Goal: Information Seeking & Learning: Learn about a topic

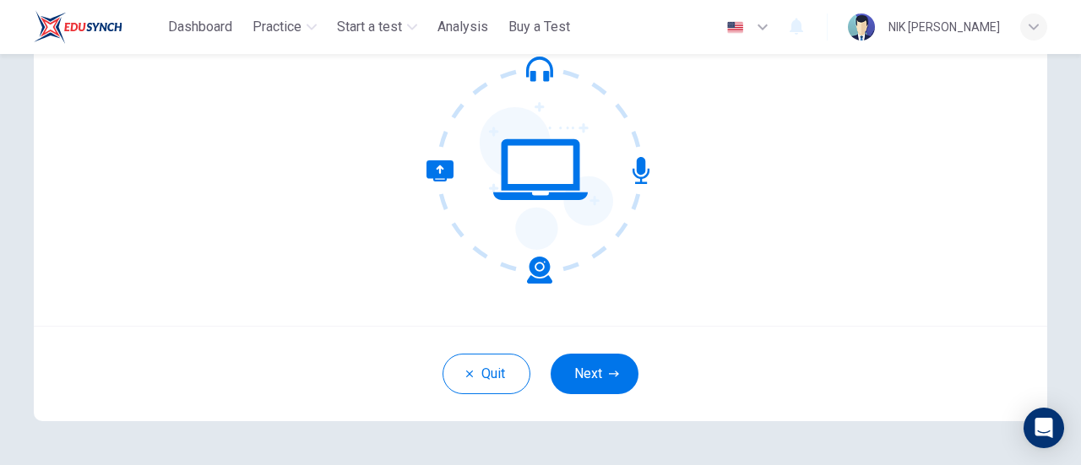
scroll to position [134, 0]
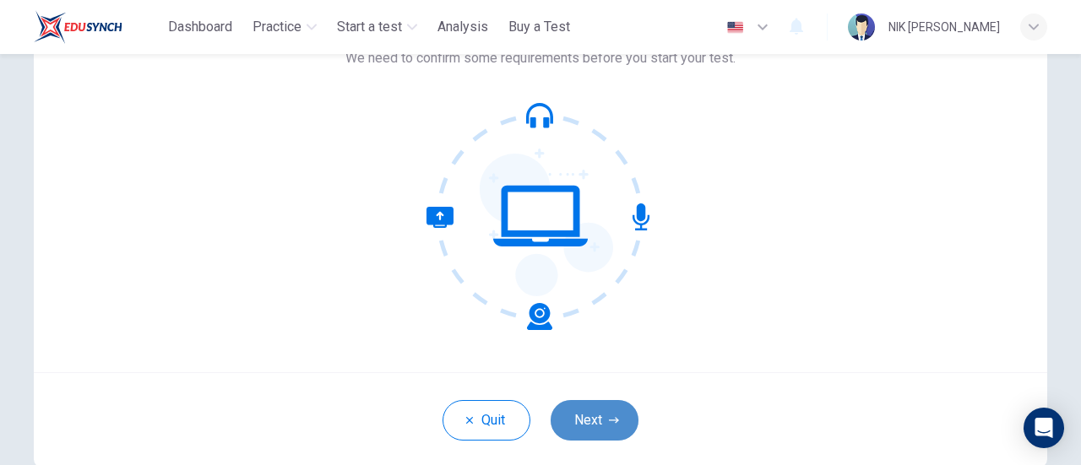
click at [591, 413] on button "Next" at bounding box center [595, 420] width 88 height 41
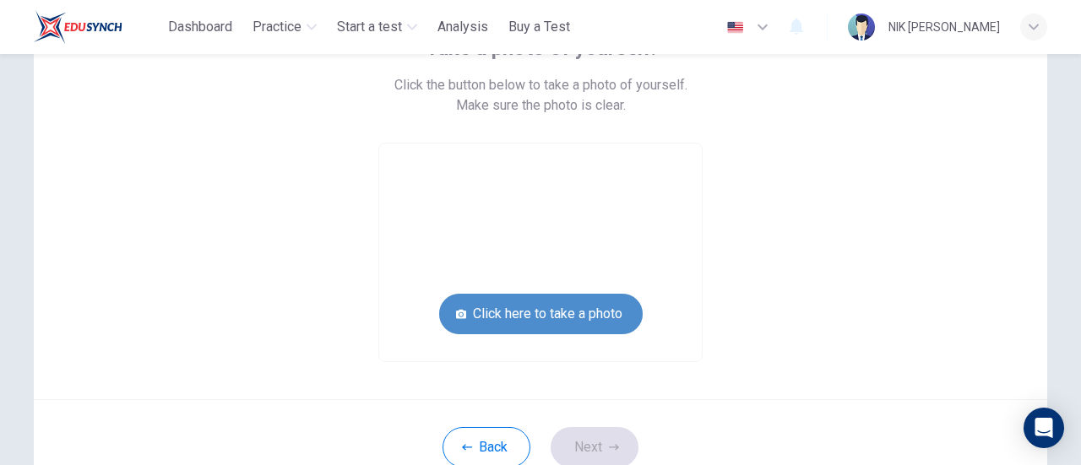
click at [571, 304] on button "Click here to take a photo" at bounding box center [541, 314] width 204 height 41
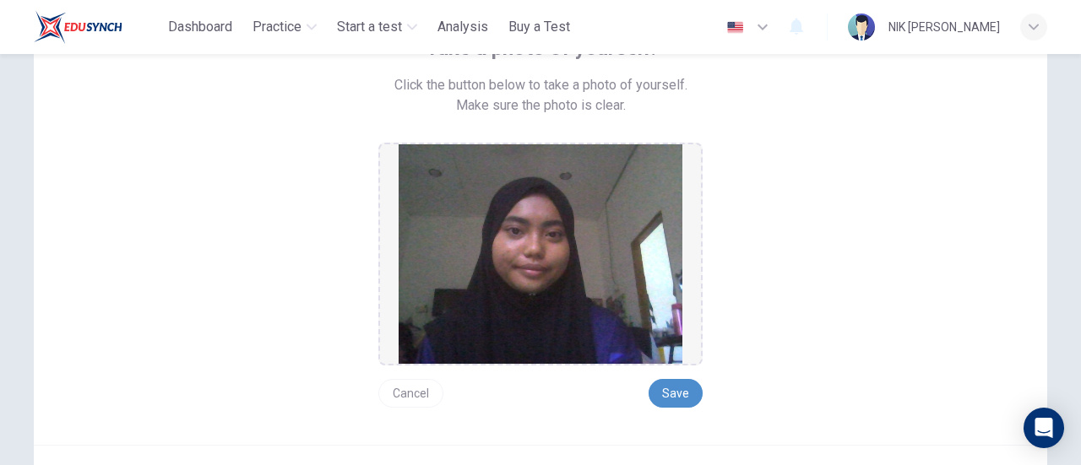
click at [663, 384] on button "Save" at bounding box center [676, 393] width 54 height 29
click at [405, 400] on button "Cancel" at bounding box center [410, 393] width 65 height 29
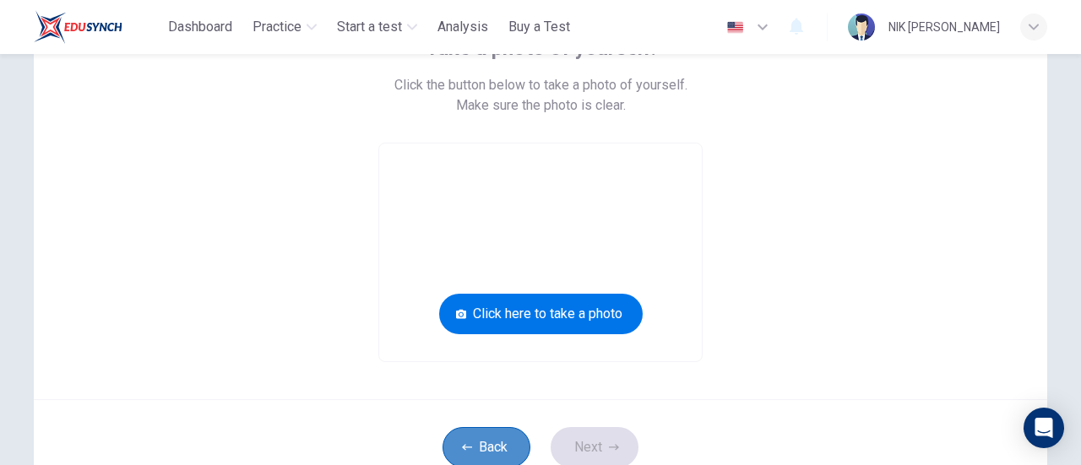
click at [497, 455] on button "Back" at bounding box center [487, 447] width 88 height 41
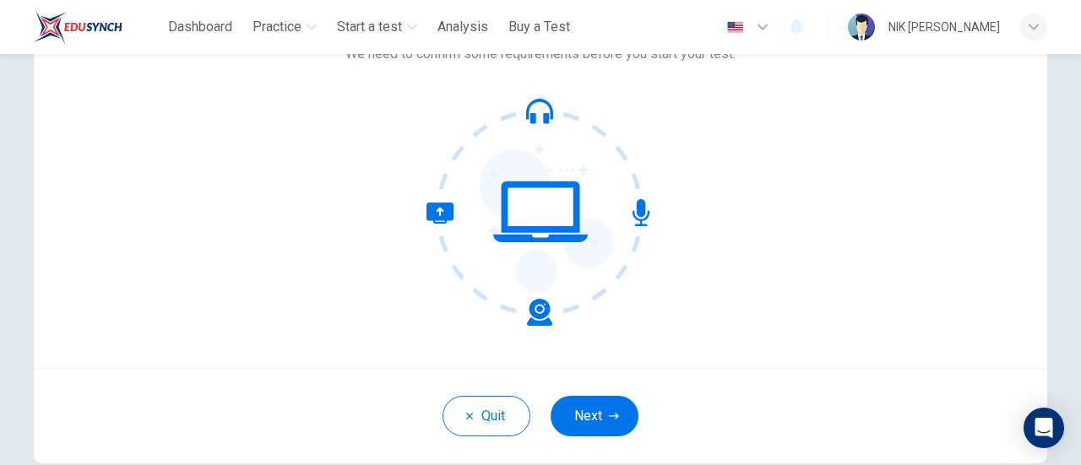
scroll to position [132, 0]
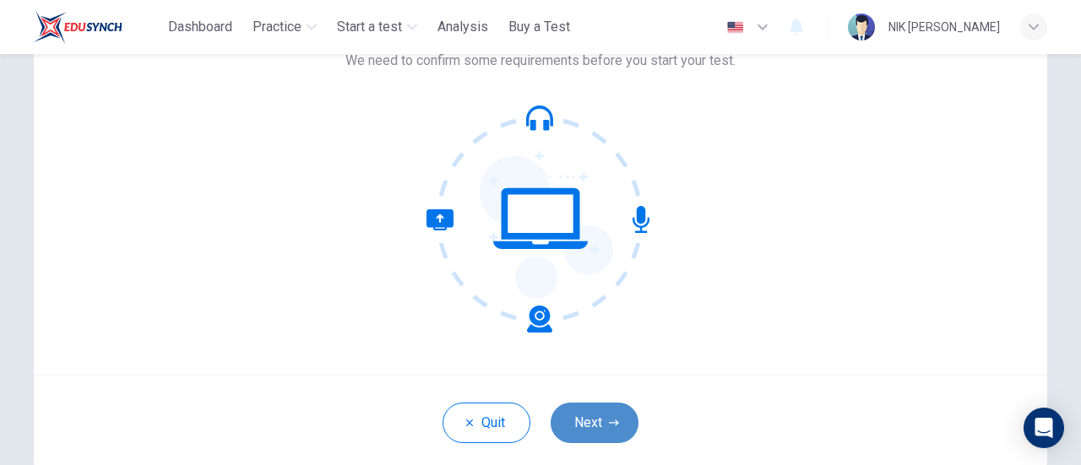
click at [603, 435] on button "Next" at bounding box center [595, 423] width 88 height 41
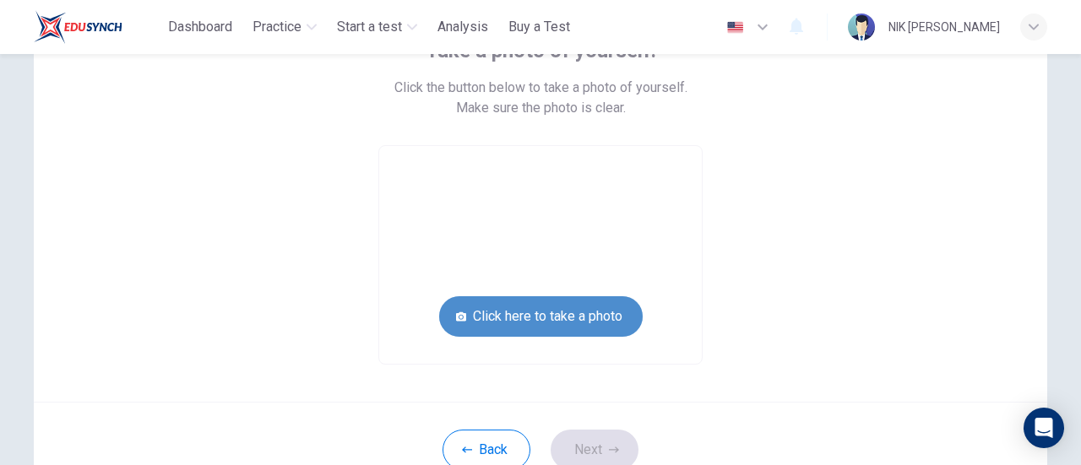
click at [529, 312] on button "Click here to take a photo" at bounding box center [541, 317] width 204 height 41
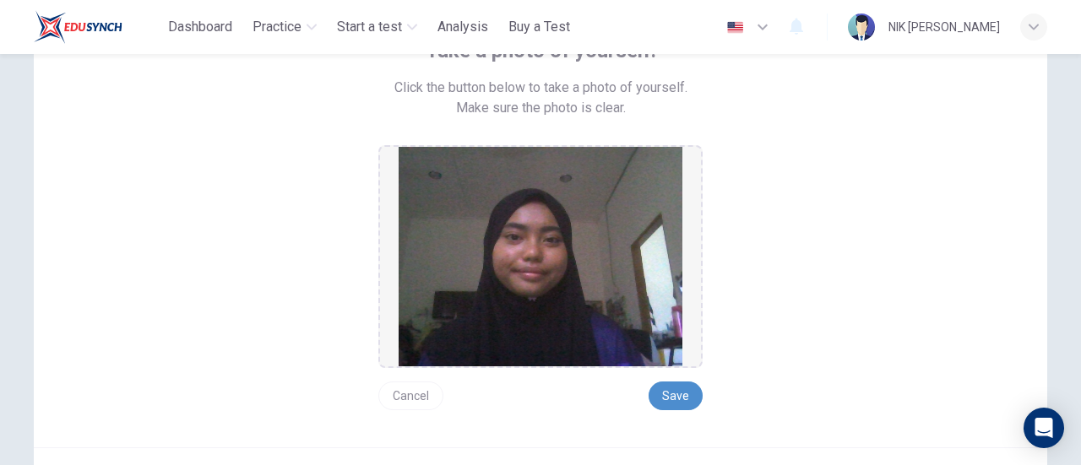
click at [672, 400] on button "Save" at bounding box center [676, 396] width 54 height 29
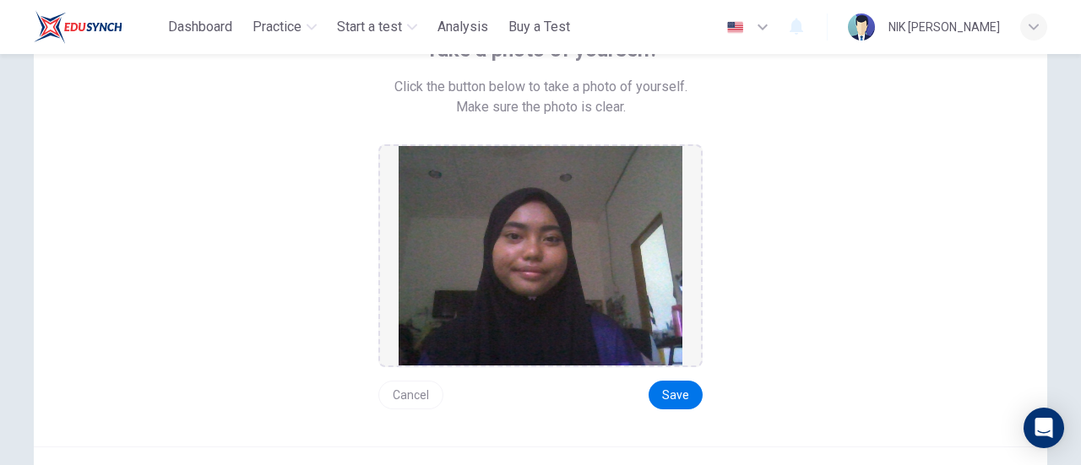
scroll to position [309, 0]
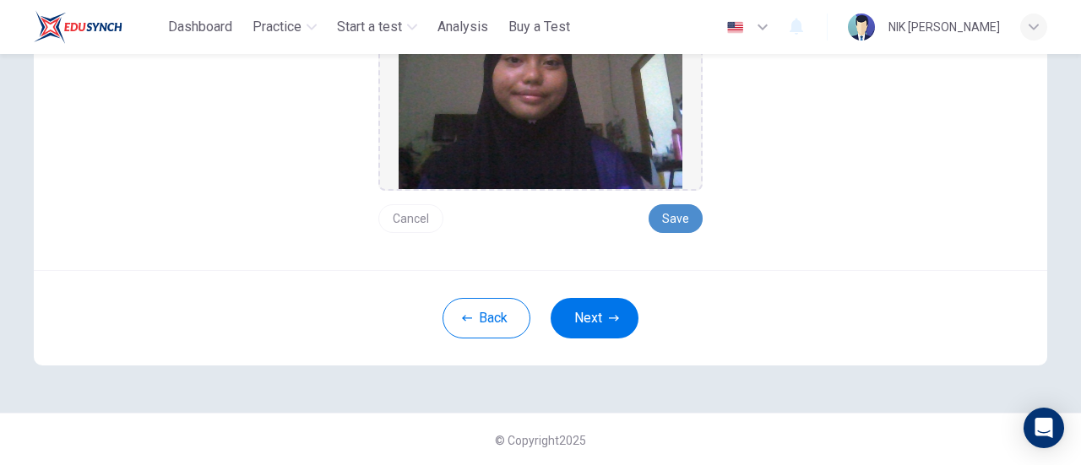
click at [679, 227] on button "Save" at bounding box center [676, 218] width 54 height 29
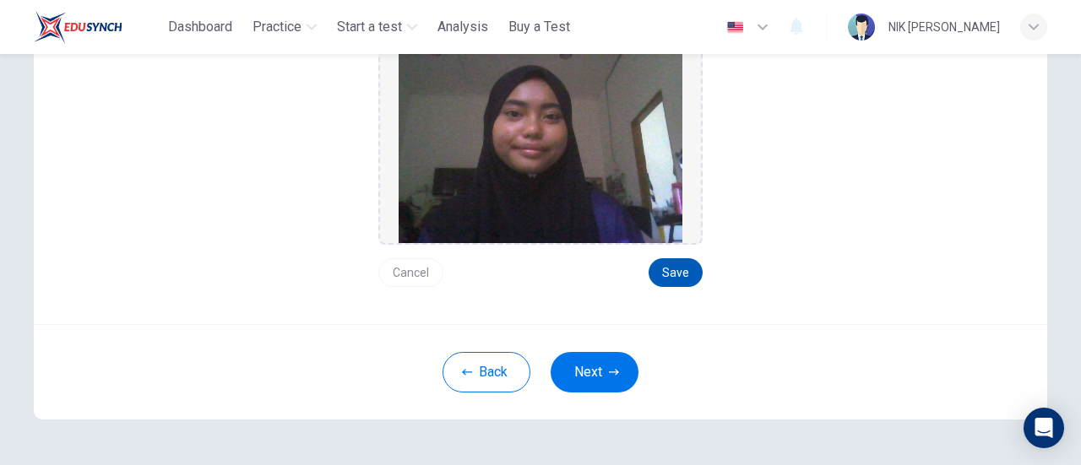
scroll to position [255, 0]
click at [679, 227] on div at bounding box center [540, 133] width 324 height 223
click at [669, 269] on button "Save" at bounding box center [676, 272] width 54 height 29
click at [493, 376] on button "Back" at bounding box center [487, 372] width 88 height 41
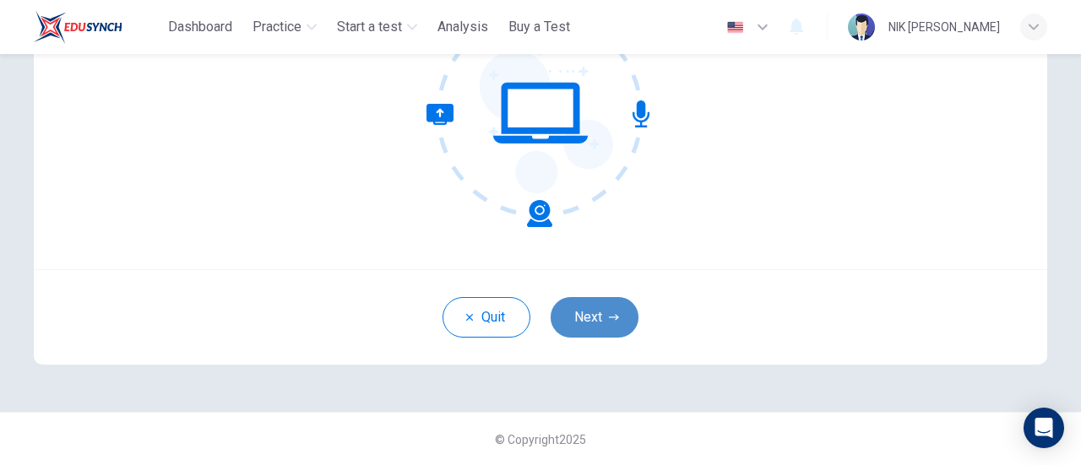
click at [601, 312] on button "Next" at bounding box center [595, 317] width 88 height 41
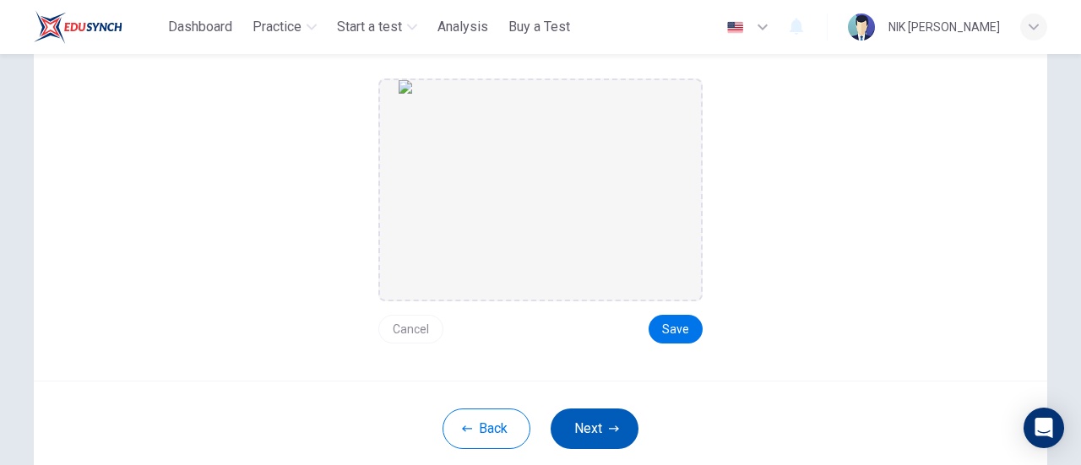
scroll to position [199, 0]
click at [675, 320] on button "Save" at bounding box center [676, 328] width 54 height 29
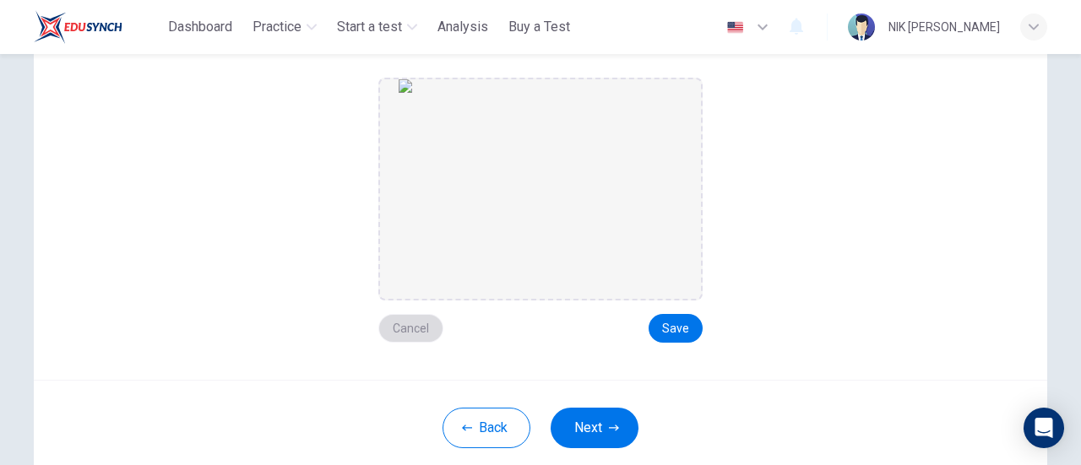
click at [412, 329] on button "Cancel" at bounding box center [410, 328] width 65 height 29
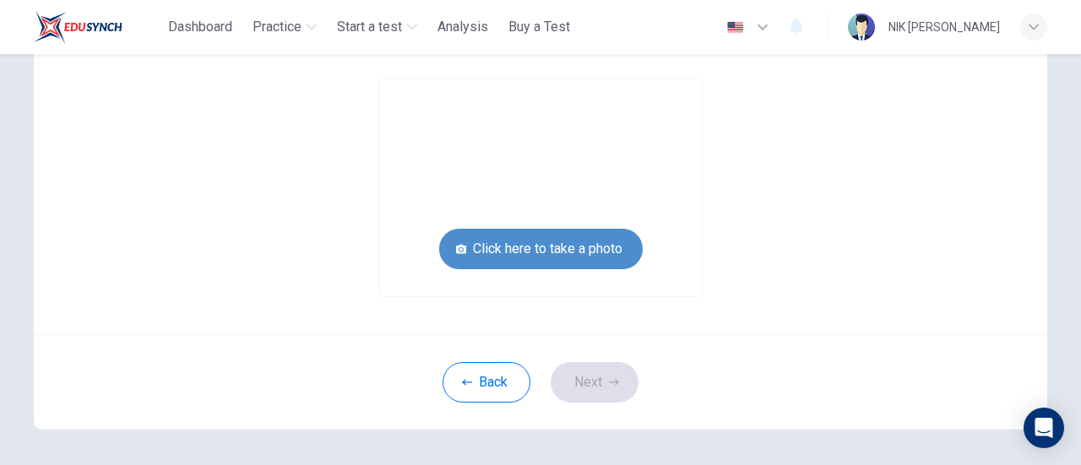
click at [589, 246] on button "Click here to take a photo" at bounding box center [541, 249] width 204 height 41
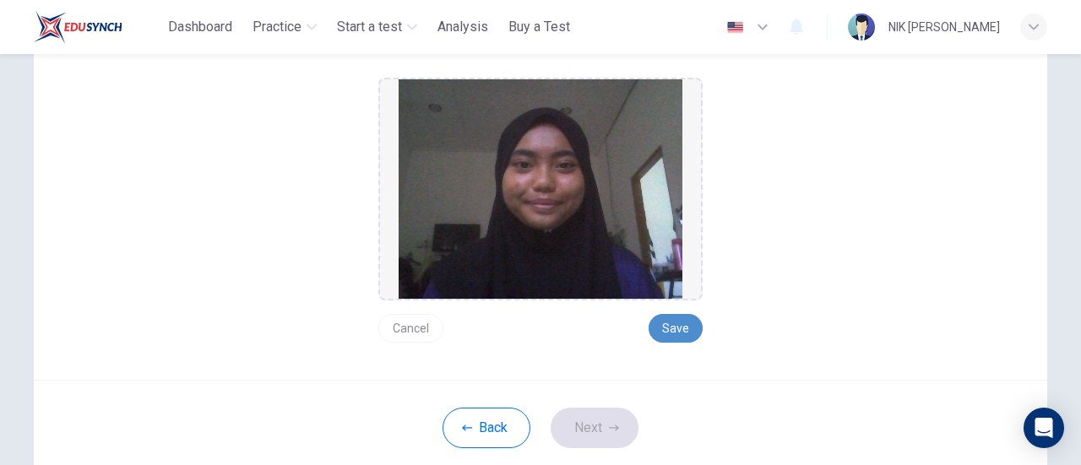
click at [664, 325] on button "Save" at bounding box center [676, 328] width 54 height 29
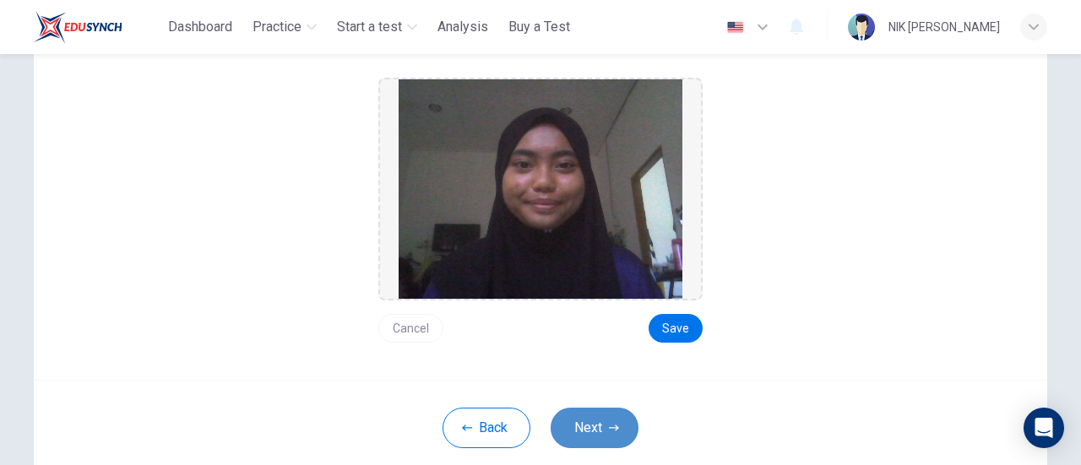
click at [609, 427] on icon "button" at bounding box center [614, 428] width 10 height 6
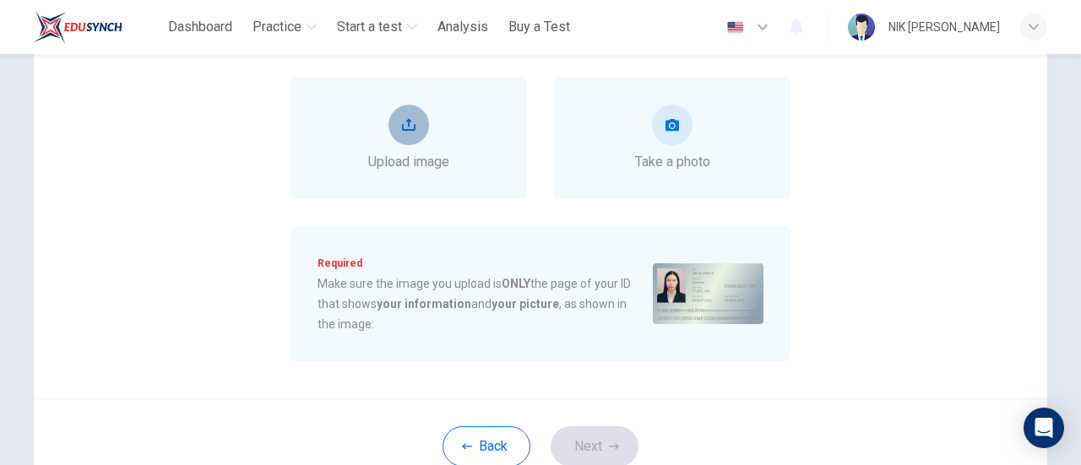
click at [421, 133] on button "upload" at bounding box center [409, 125] width 41 height 41
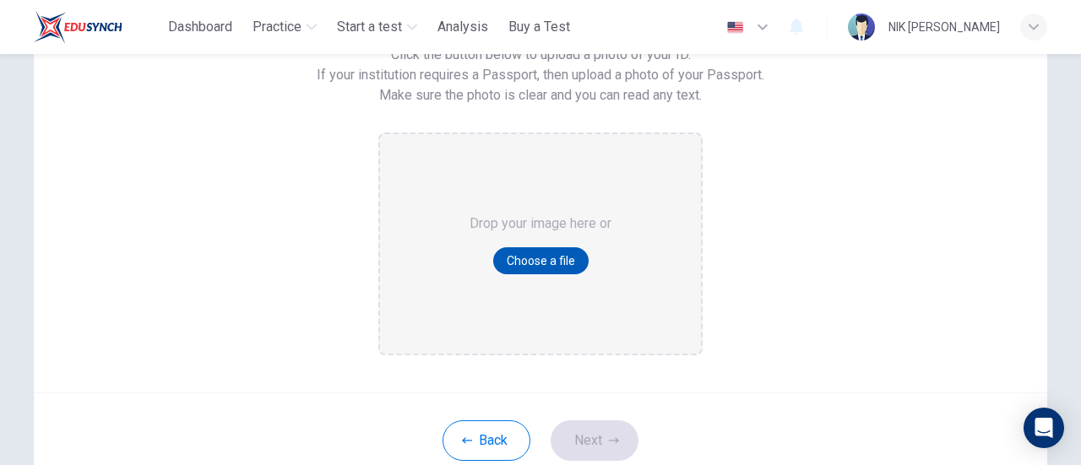
scroll to position [164, 0]
click at [542, 258] on button "Choose a file" at bounding box center [540, 261] width 95 height 27
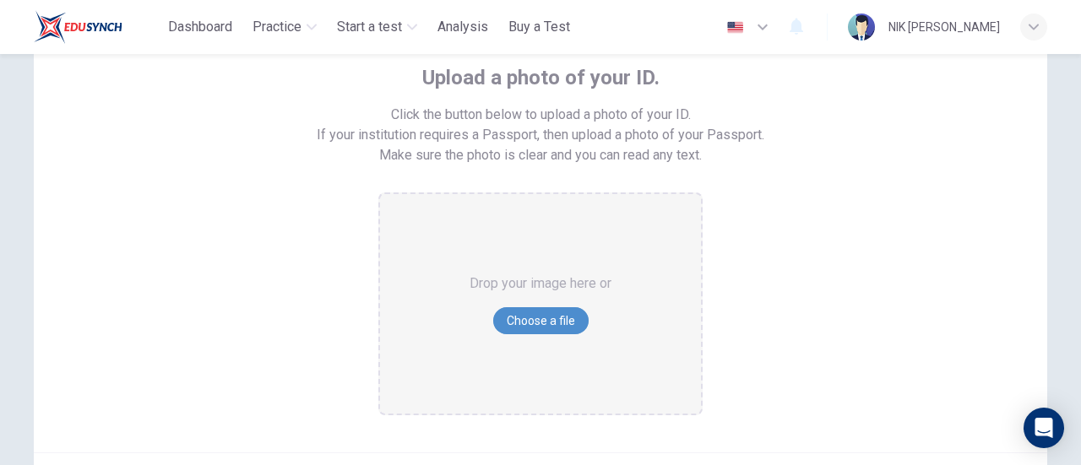
click at [536, 320] on button "Choose a file" at bounding box center [540, 320] width 95 height 27
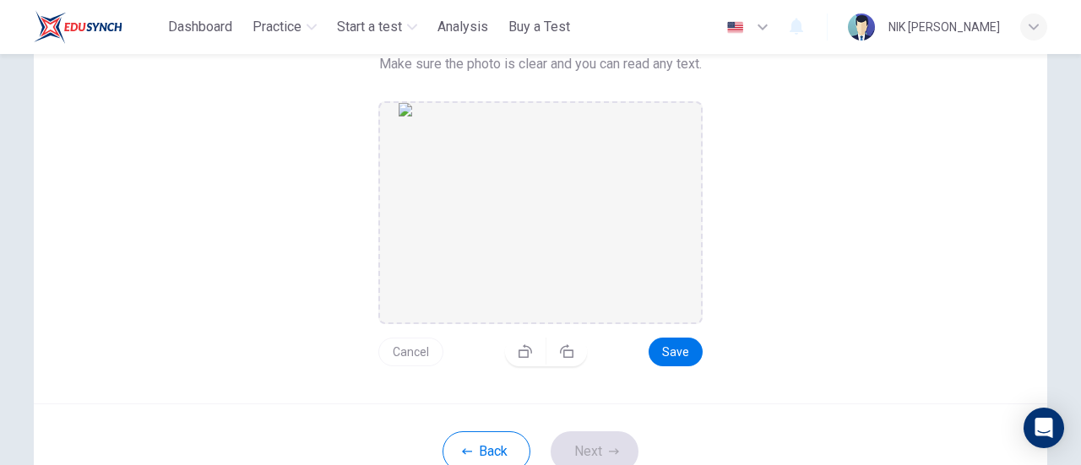
scroll to position [207, 0]
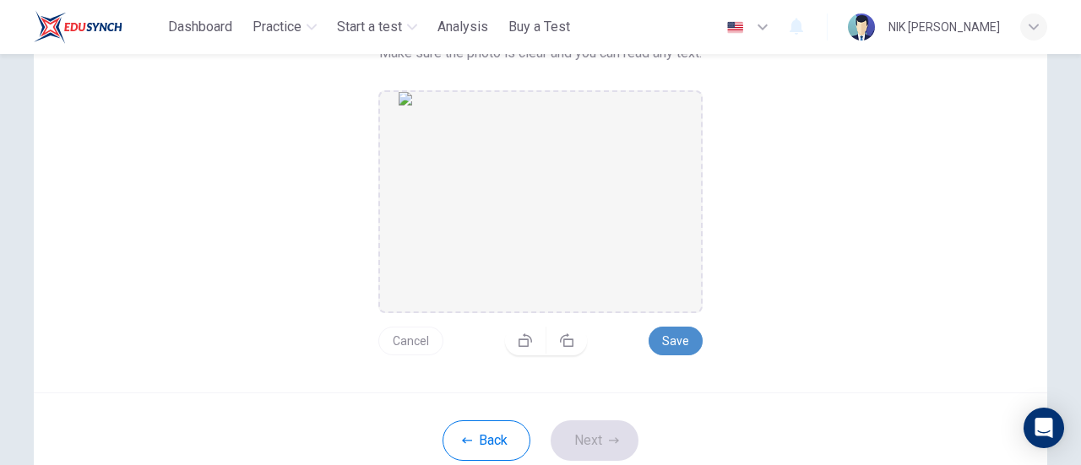
click at [667, 344] on button "Save" at bounding box center [676, 341] width 54 height 29
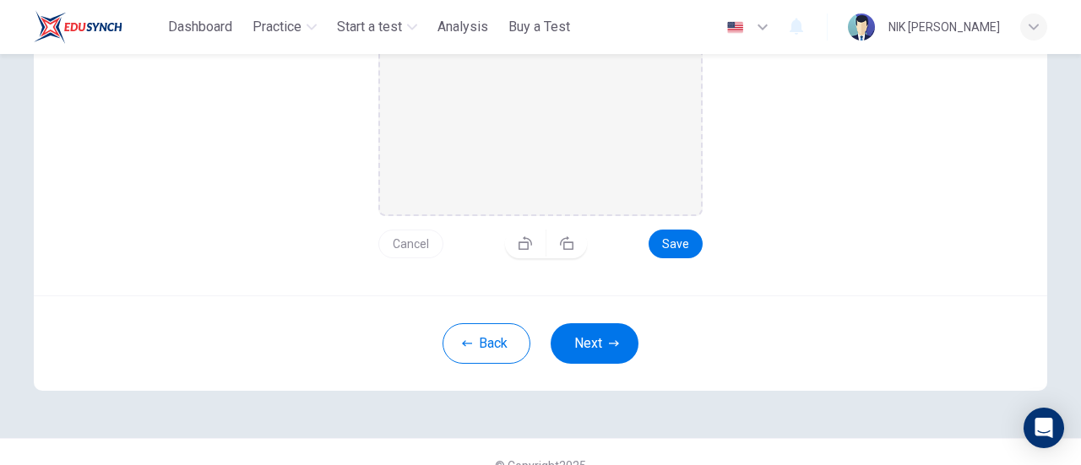
scroll to position [305, 0]
click at [677, 241] on button "Save" at bounding box center [676, 243] width 54 height 29
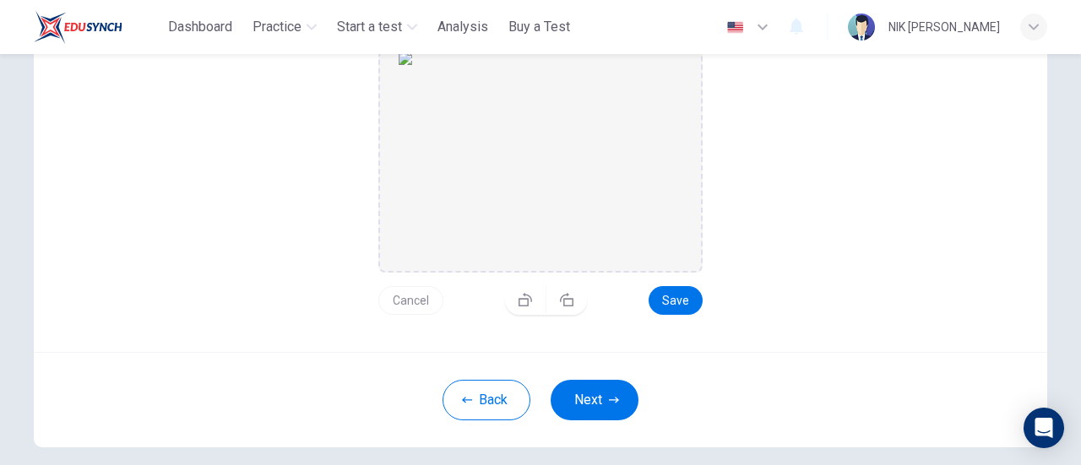
scroll to position [246, 0]
click at [563, 208] on img "drag and drop area" at bounding box center [541, 163] width 284 height 220
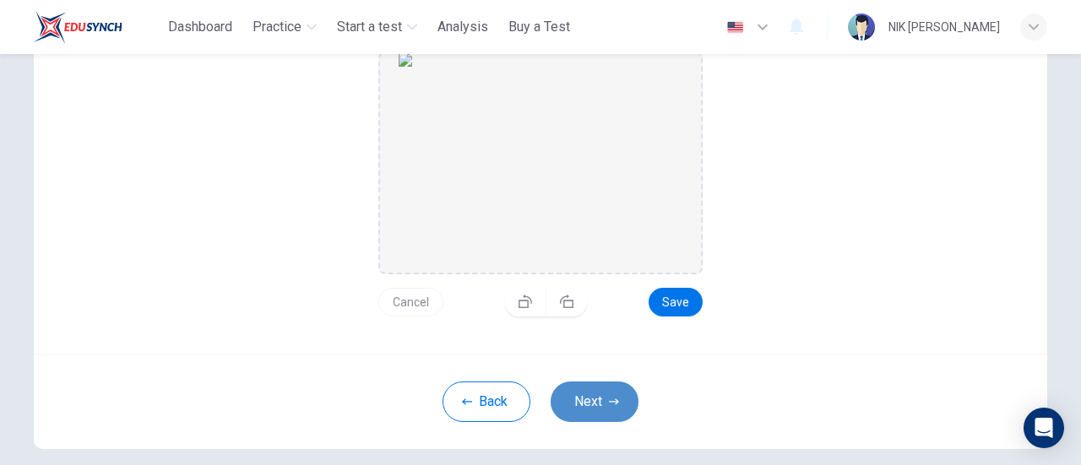
click at [592, 414] on button "Next" at bounding box center [595, 402] width 88 height 41
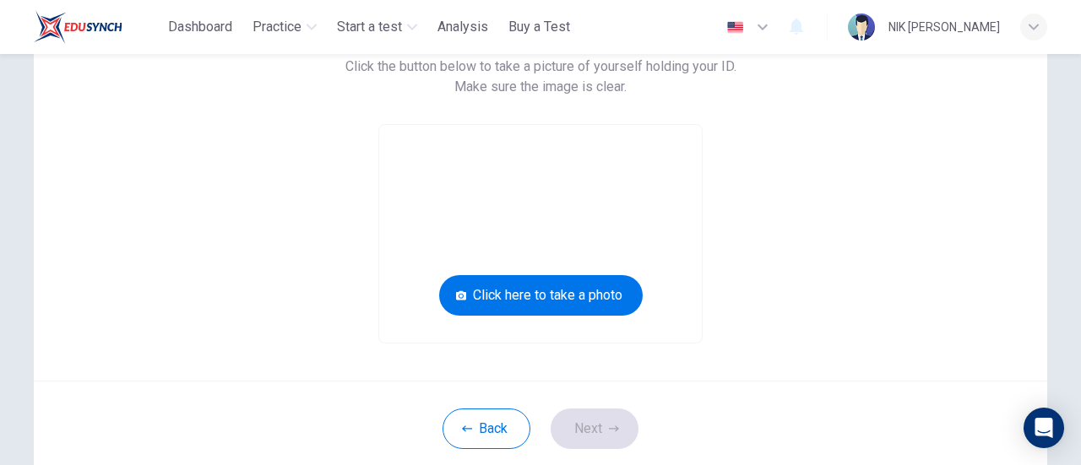
scroll to position [144, 0]
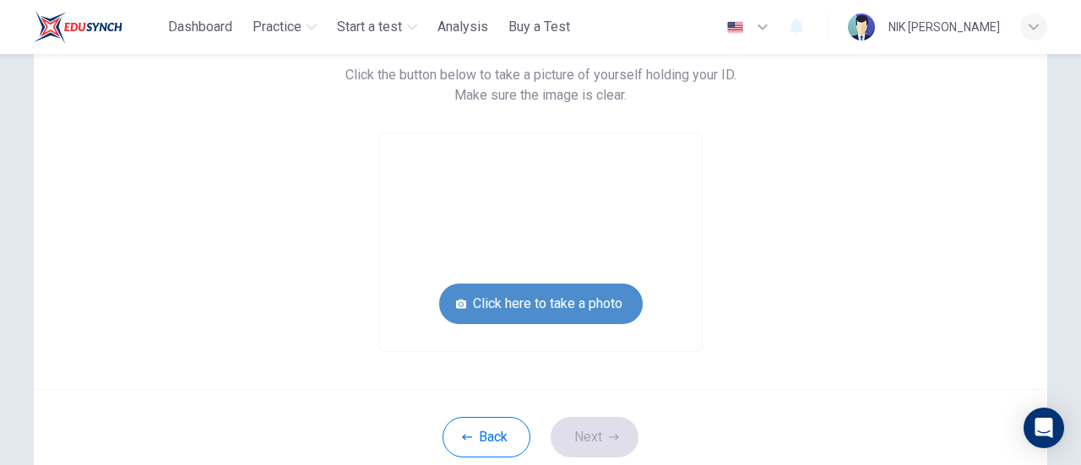
click at [574, 307] on button "Click here to take a photo" at bounding box center [541, 304] width 204 height 41
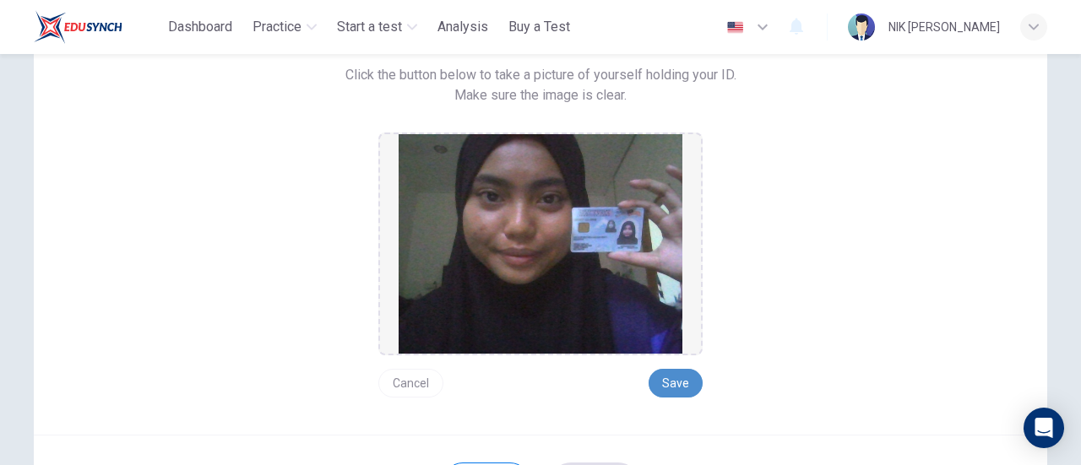
click at [657, 371] on button "Save" at bounding box center [676, 383] width 54 height 29
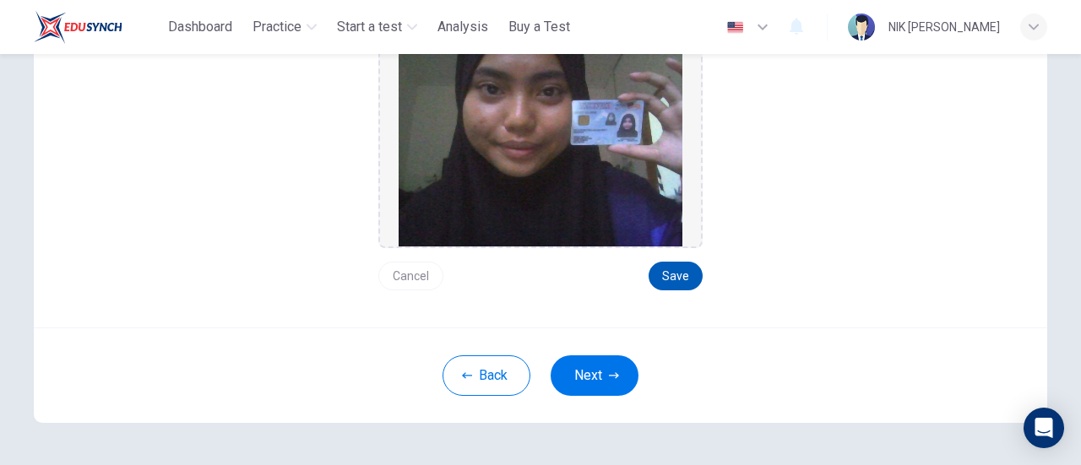
scroll to position [253, 0]
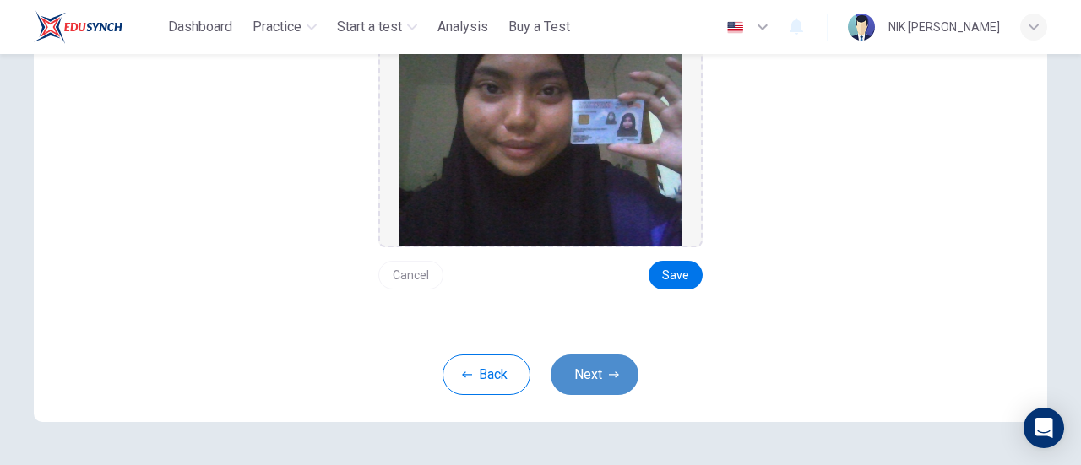
click at [609, 373] on icon "button" at bounding box center [614, 375] width 10 height 10
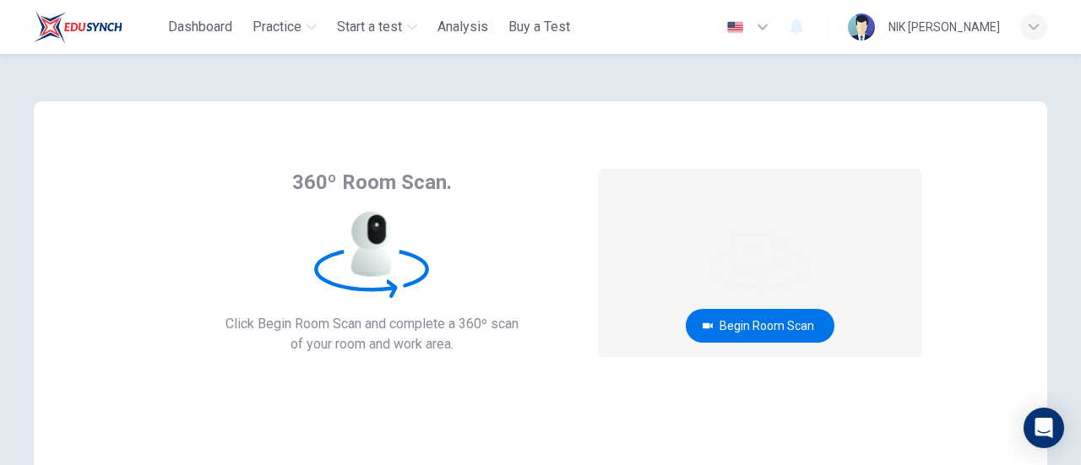
scroll to position [6, 0]
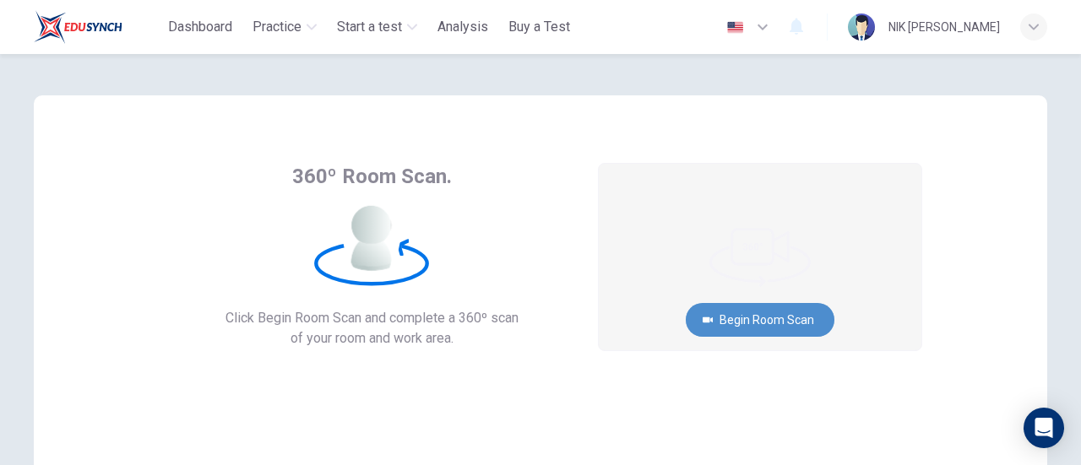
click at [728, 325] on button "Begin Room Scan" at bounding box center [760, 320] width 149 height 34
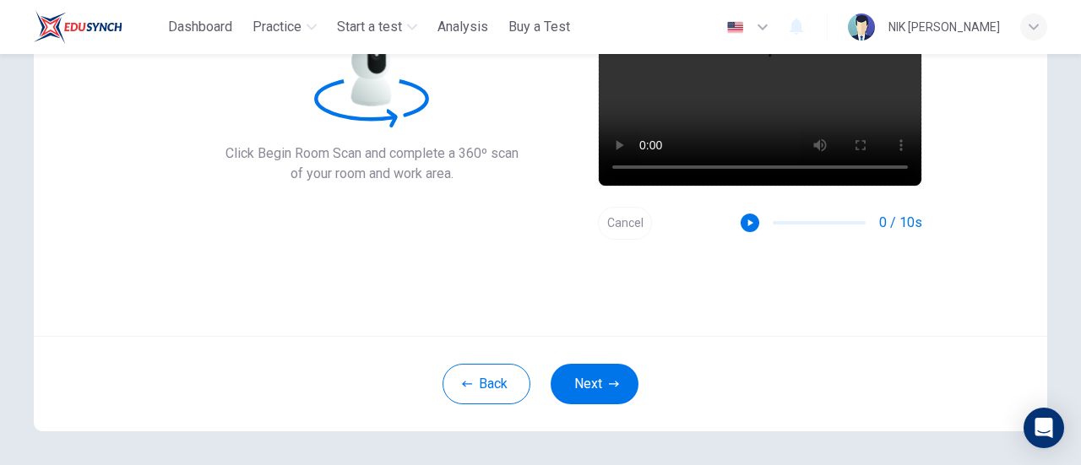
scroll to position [237, 0]
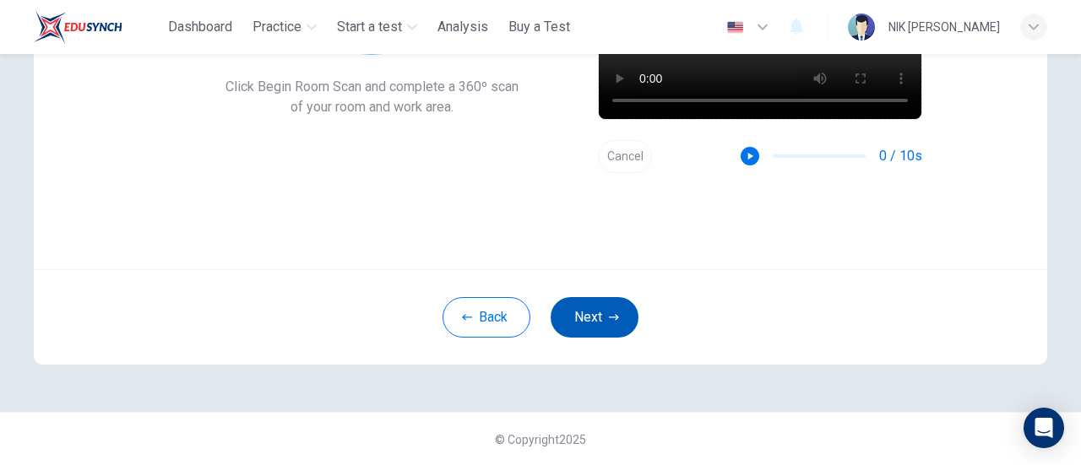
click at [588, 329] on button "Next" at bounding box center [595, 317] width 88 height 41
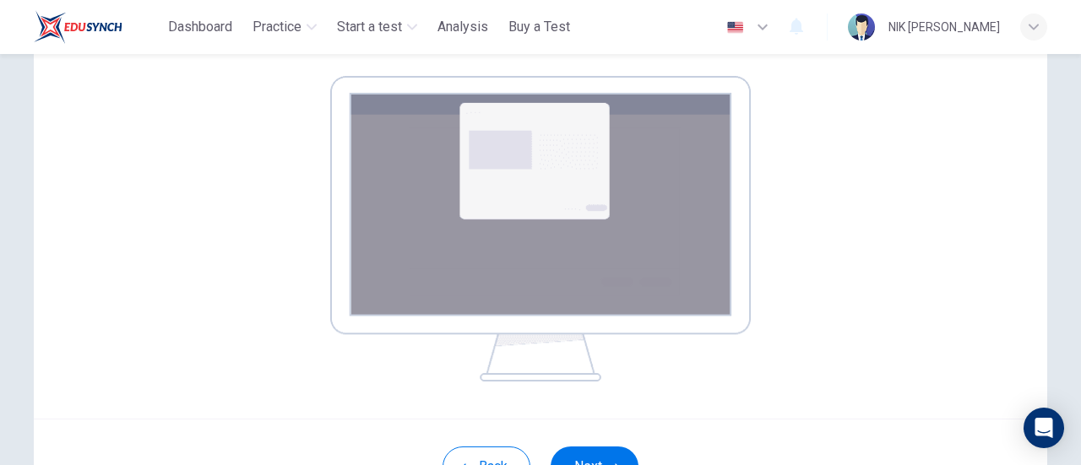
scroll to position [342, 0]
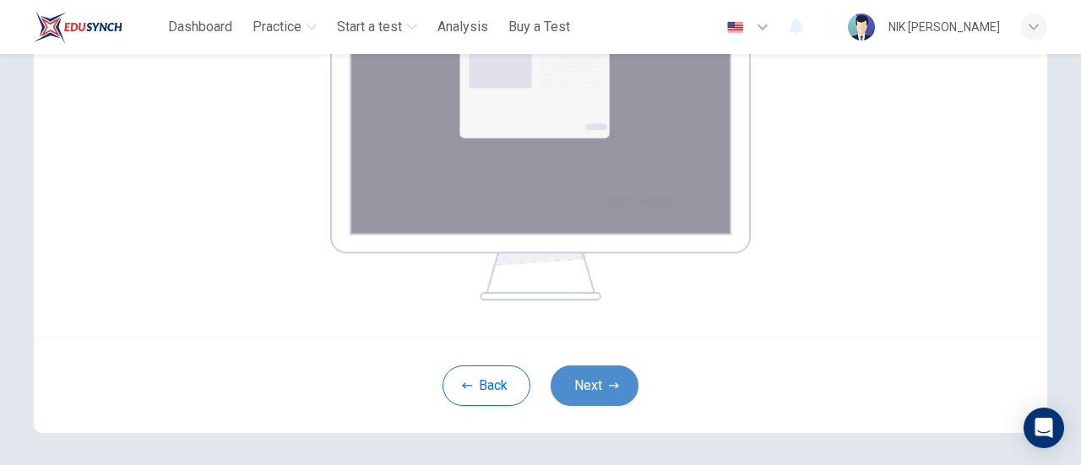
click at [625, 382] on button "Next" at bounding box center [595, 386] width 88 height 41
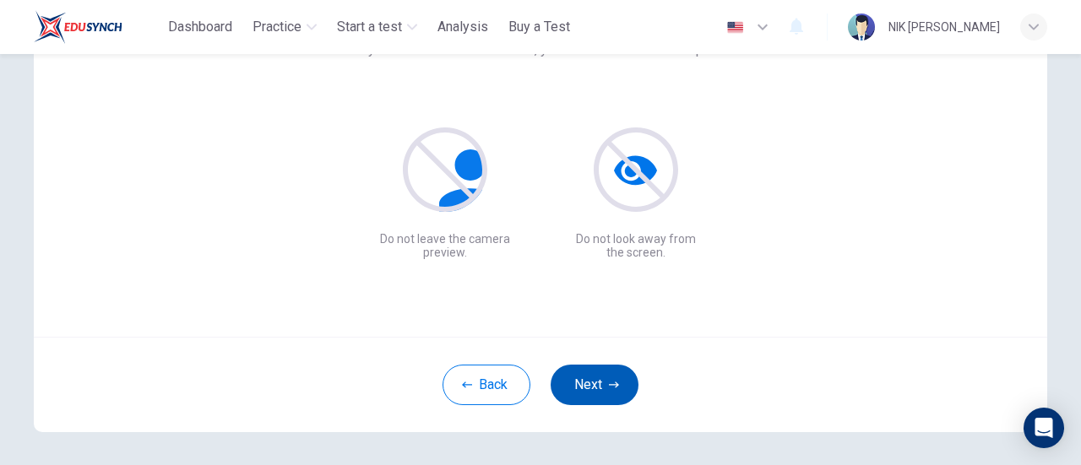
scroll to position [172, 0]
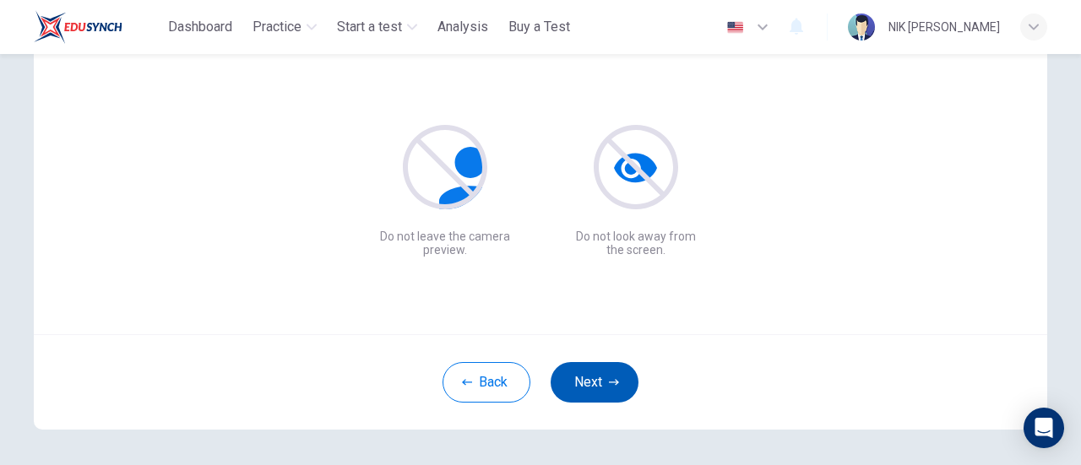
click at [600, 383] on button "Next" at bounding box center [595, 382] width 88 height 41
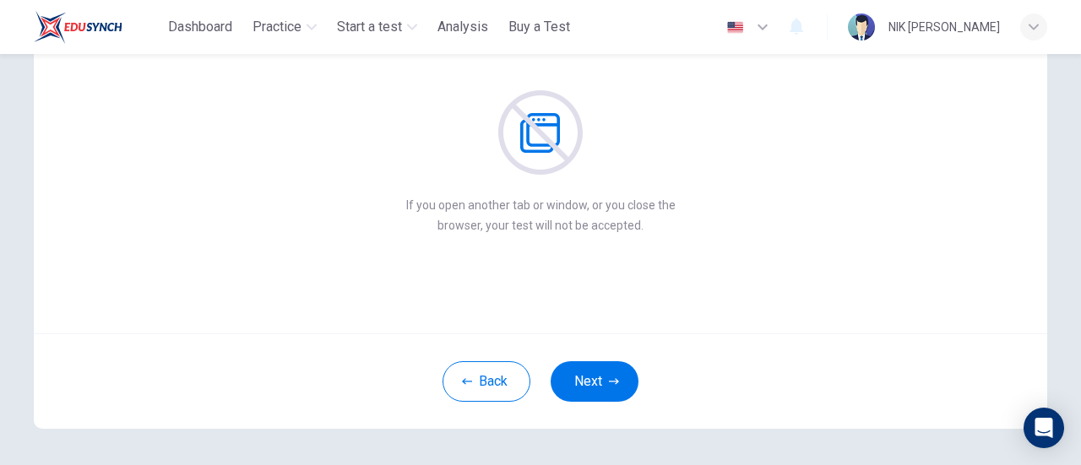
scroll to position [174, 0]
click at [595, 383] on button "Next" at bounding box center [595, 381] width 88 height 41
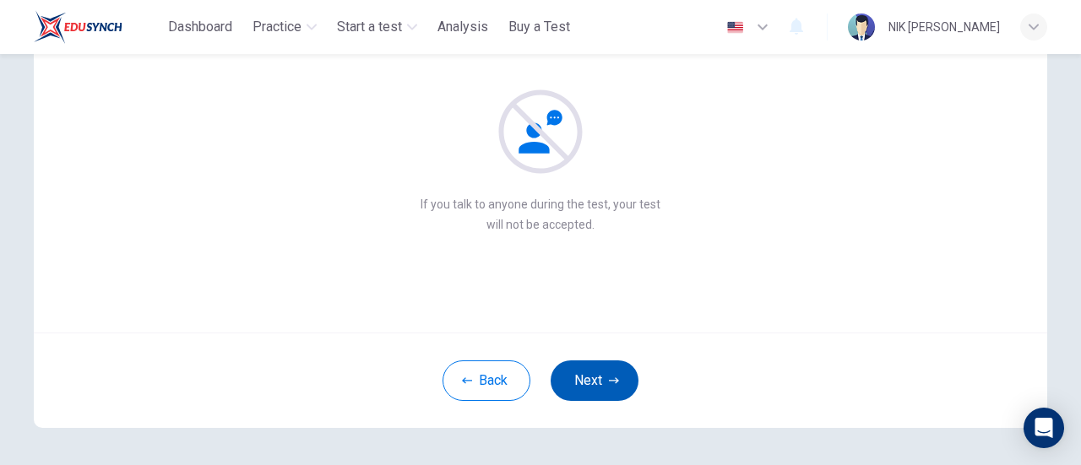
click at [595, 383] on button "Next" at bounding box center [595, 381] width 88 height 41
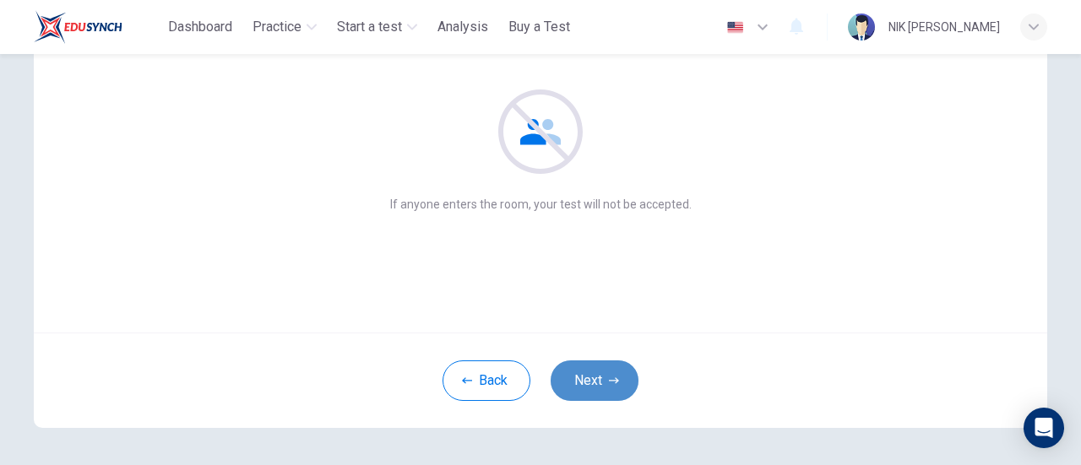
click at [595, 383] on button "Next" at bounding box center [595, 381] width 88 height 41
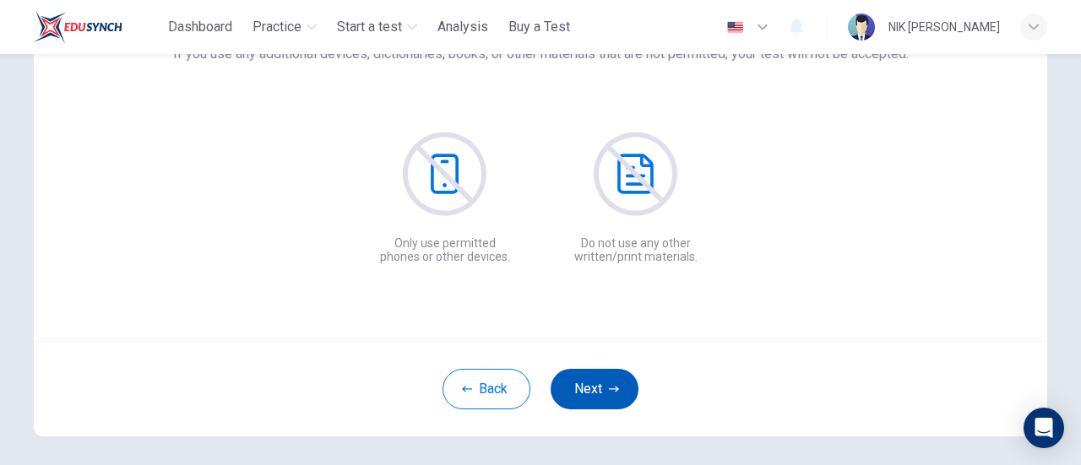
scroll to position [166, 0]
click at [602, 371] on button "Next" at bounding box center [595, 388] width 88 height 41
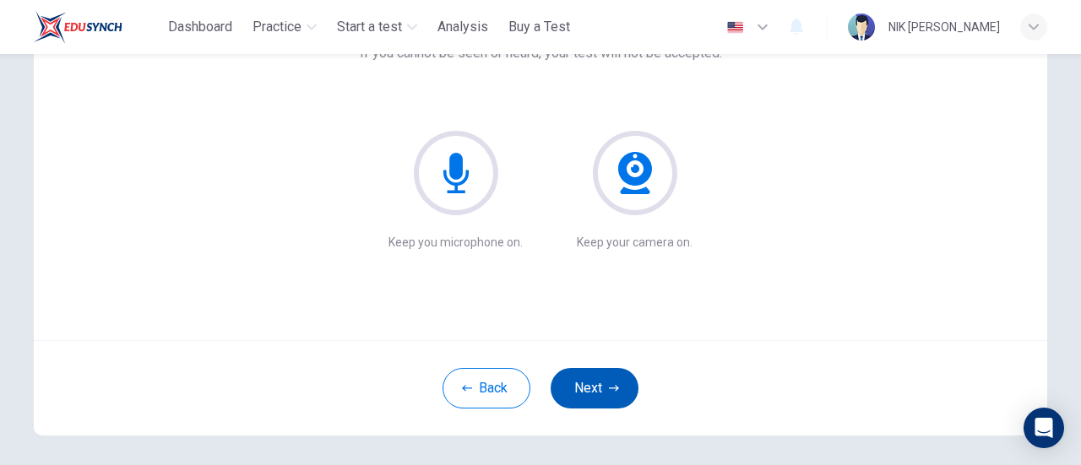
click at [602, 376] on button "Next" at bounding box center [595, 388] width 88 height 41
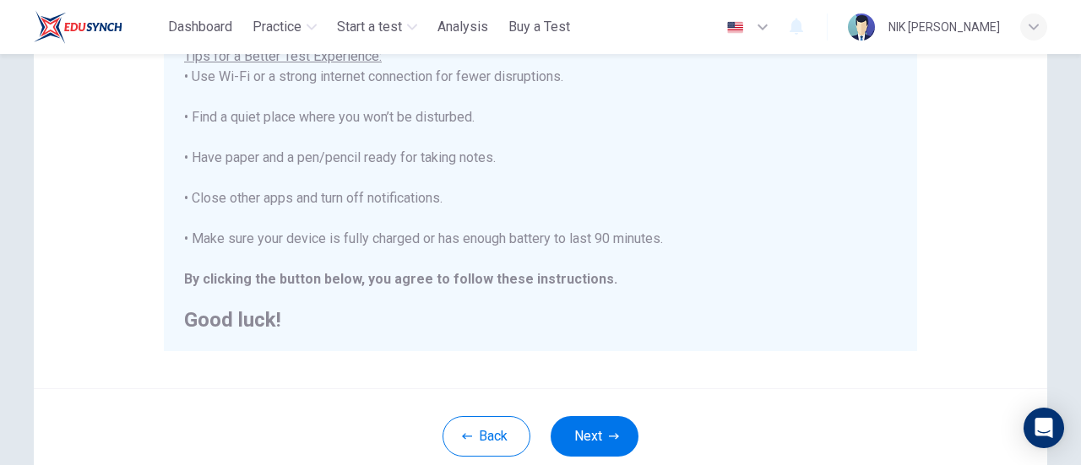
scroll to position [473, 0]
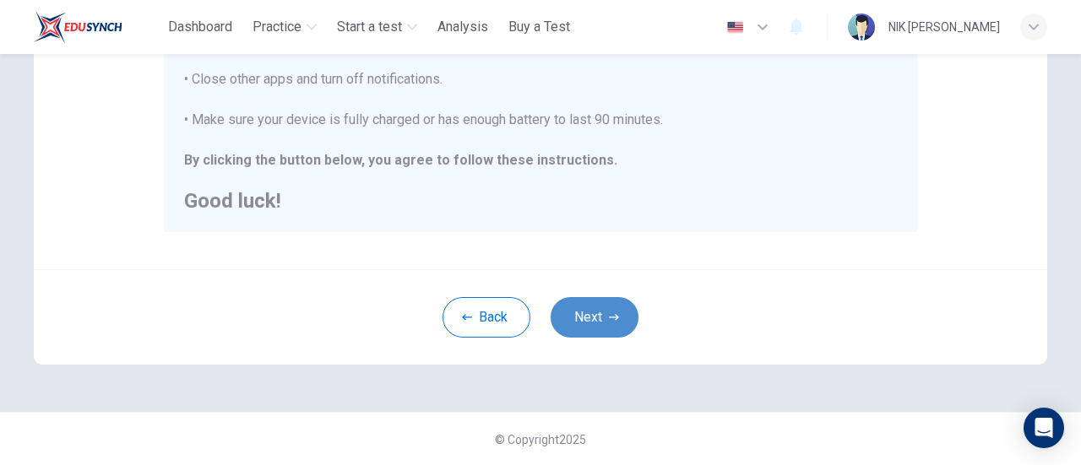
click at [587, 303] on button "Next" at bounding box center [595, 317] width 88 height 41
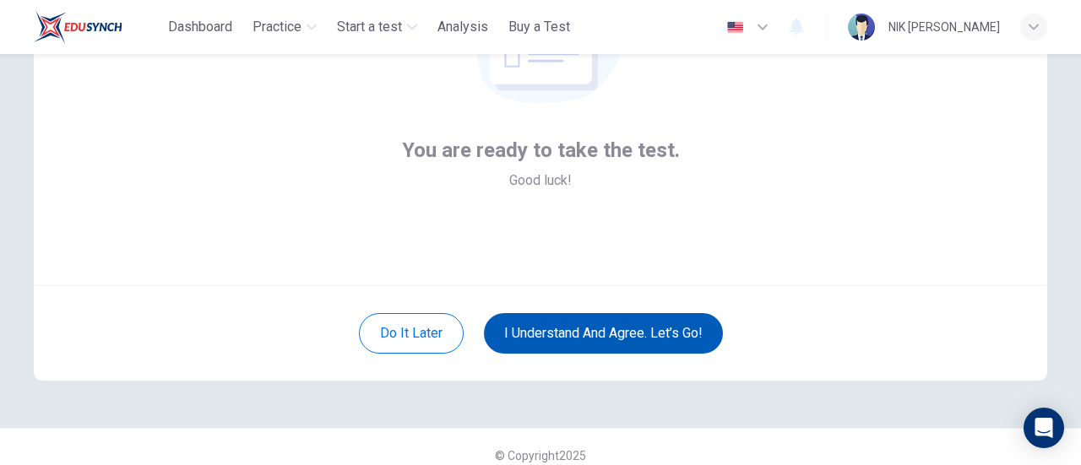
scroll to position [230, 0]
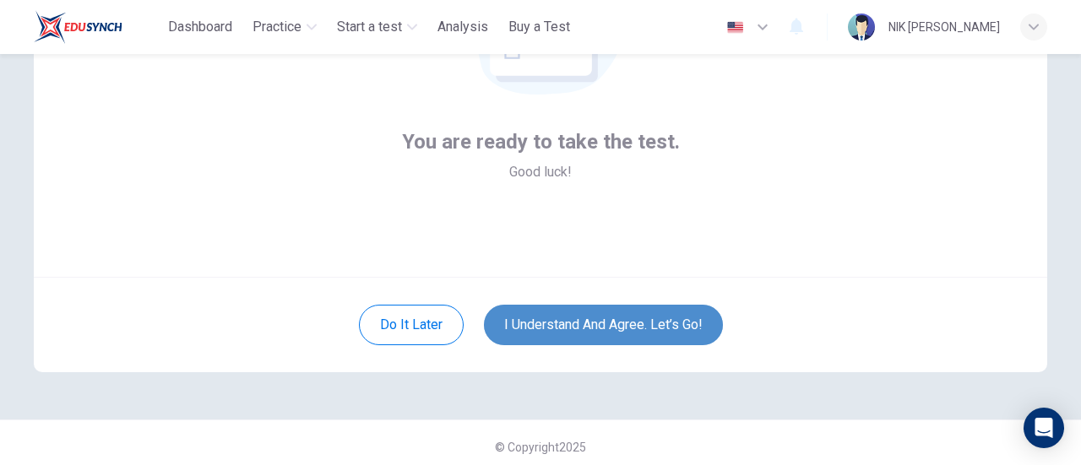
click at [578, 327] on button "I understand and agree. Let’s go!" at bounding box center [603, 325] width 239 height 41
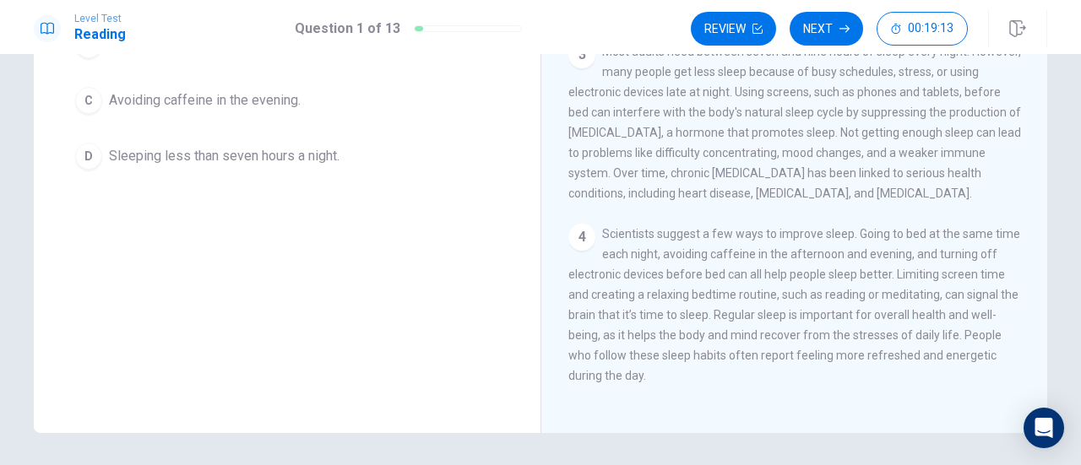
scroll to position [246, 0]
click at [360, 106] on button "C Avoiding caffeine in the evening." at bounding box center [287, 96] width 439 height 42
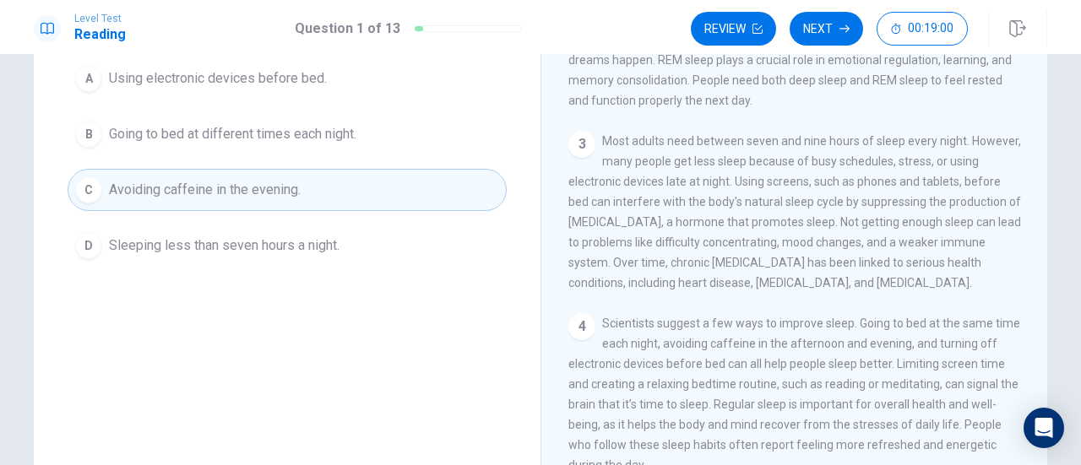
scroll to position [151, 0]
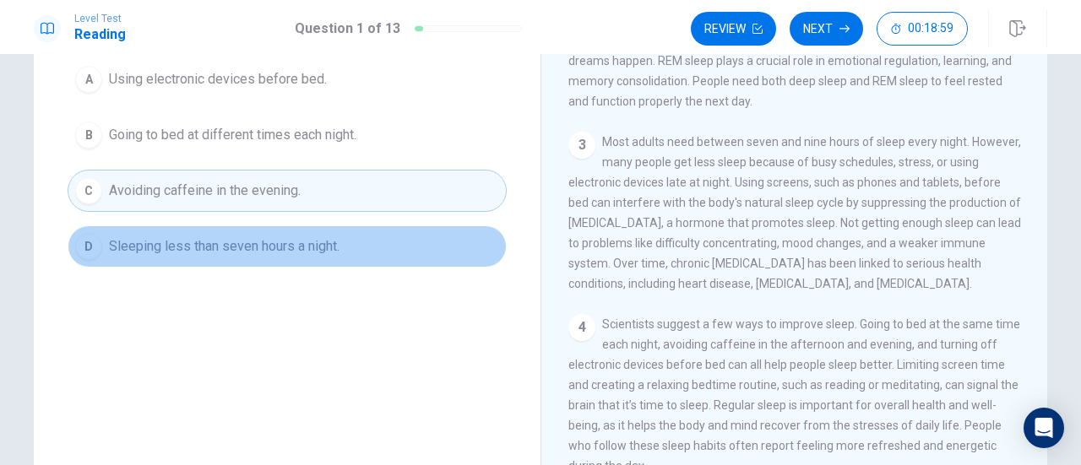
click at [343, 261] on button "D Sleeping less than seven hours a night." at bounding box center [287, 247] width 439 height 42
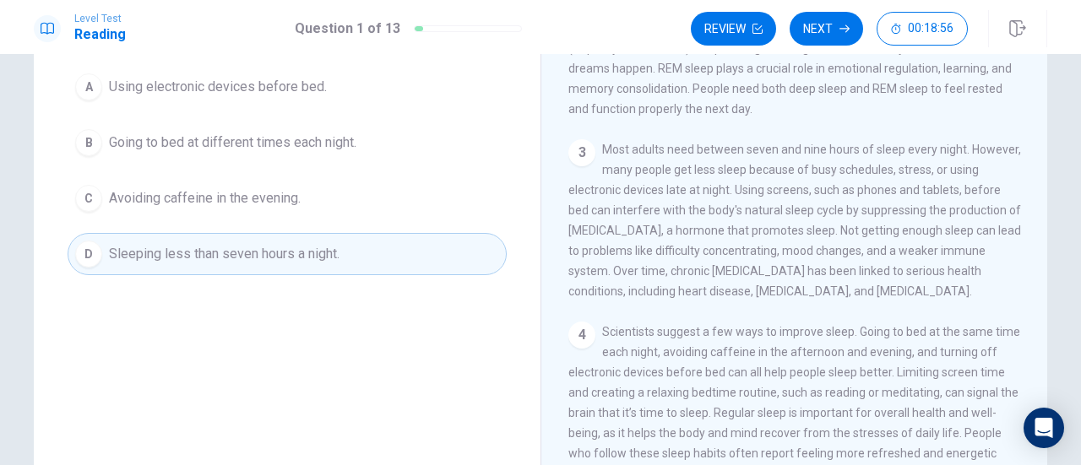
scroll to position [143, 0]
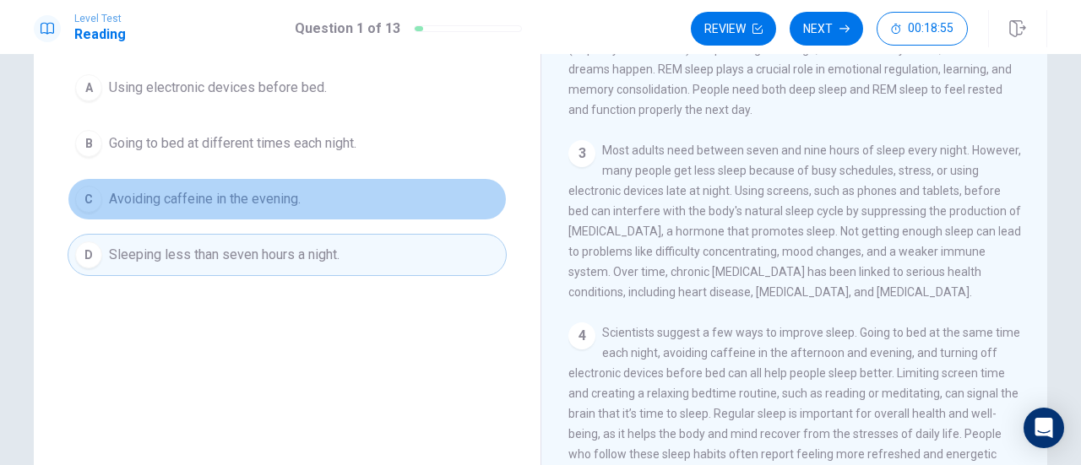
click at [346, 207] on button "C Avoiding caffeine in the evening." at bounding box center [287, 199] width 439 height 42
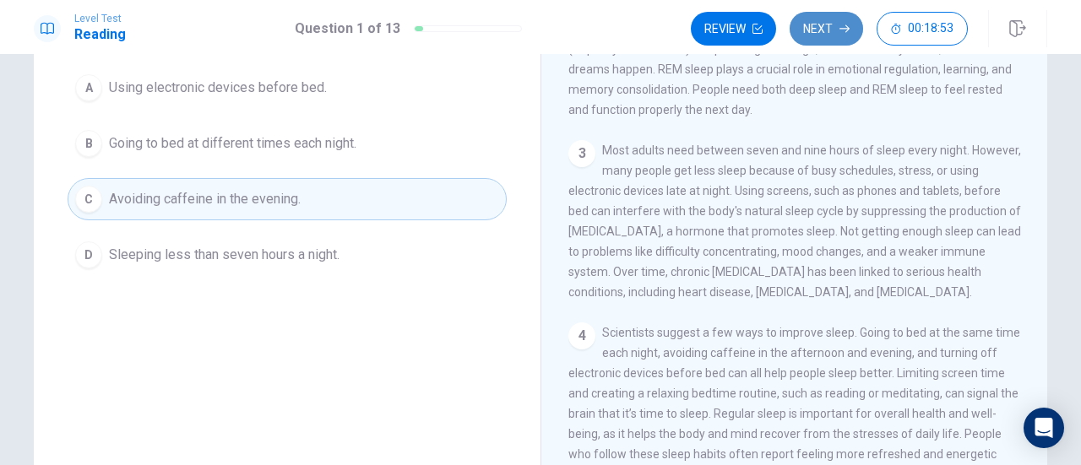
click at [841, 33] on icon "button" at bounding box center [845, 29] width 10 height 10
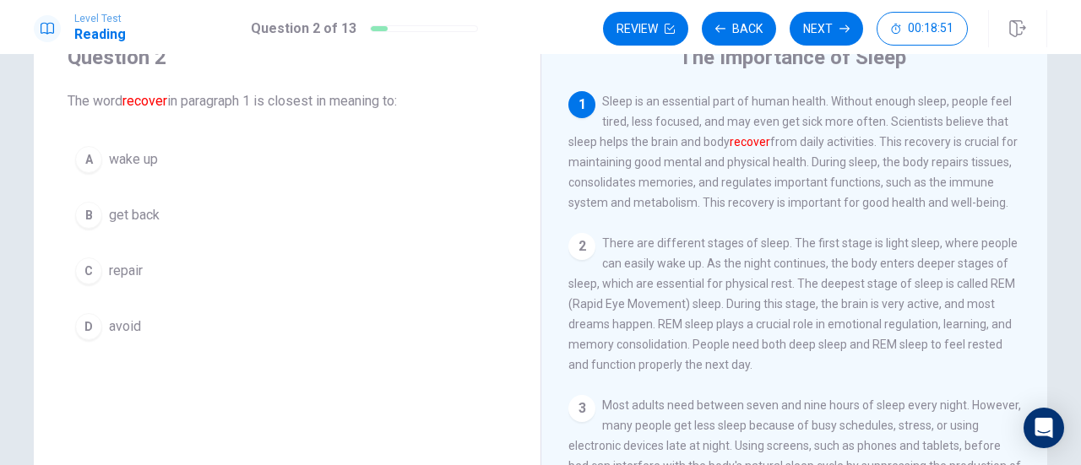
scroll to position [70, 0]
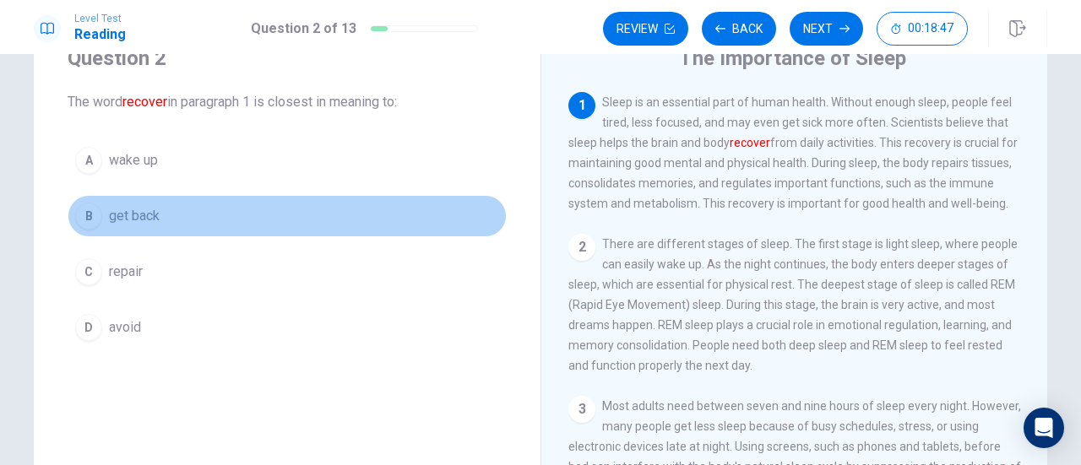
click at [304, 216] on button "B get back" at bounding box center [287, 216] width 439 height 42
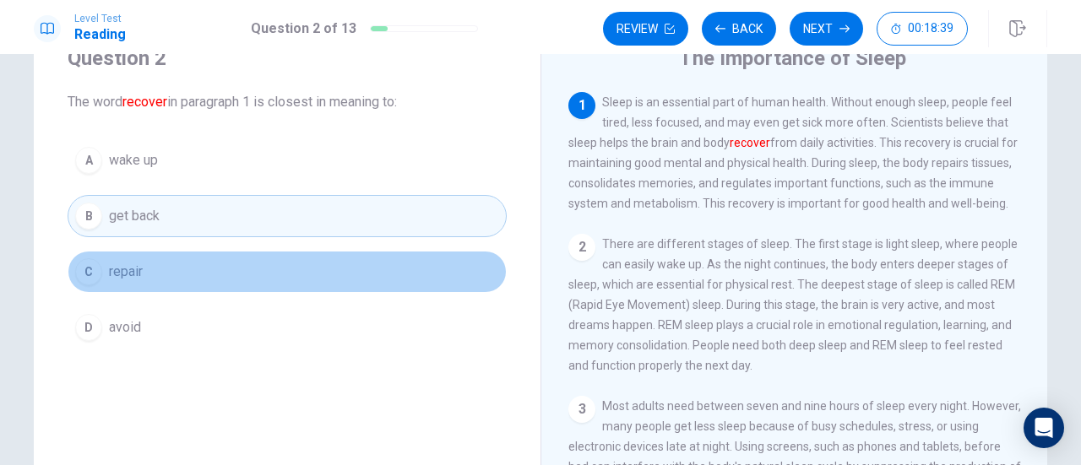
click at [290, 258] on button "C repair" at bounding box center [287, 272] width 439 height 42
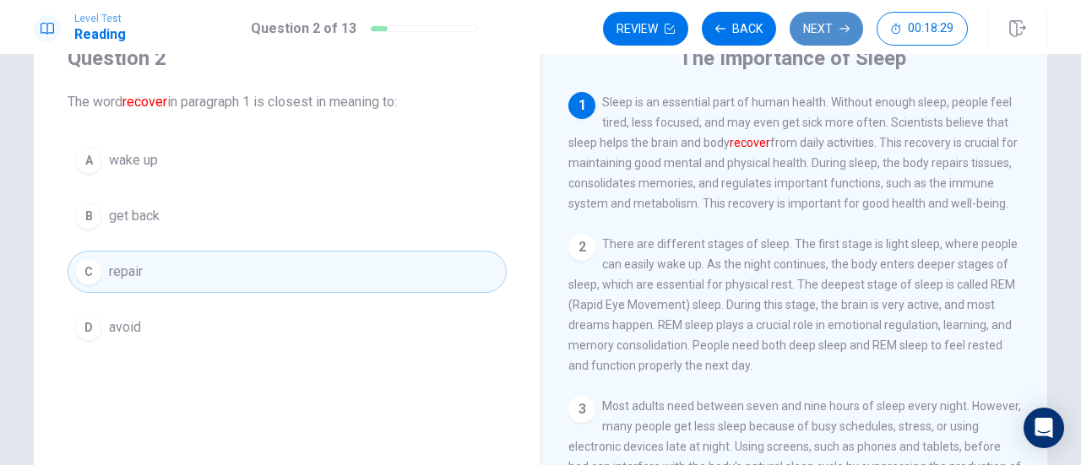
click at [829, 30] on button "Next" at bounding box center [826, 29] width 73 height 34
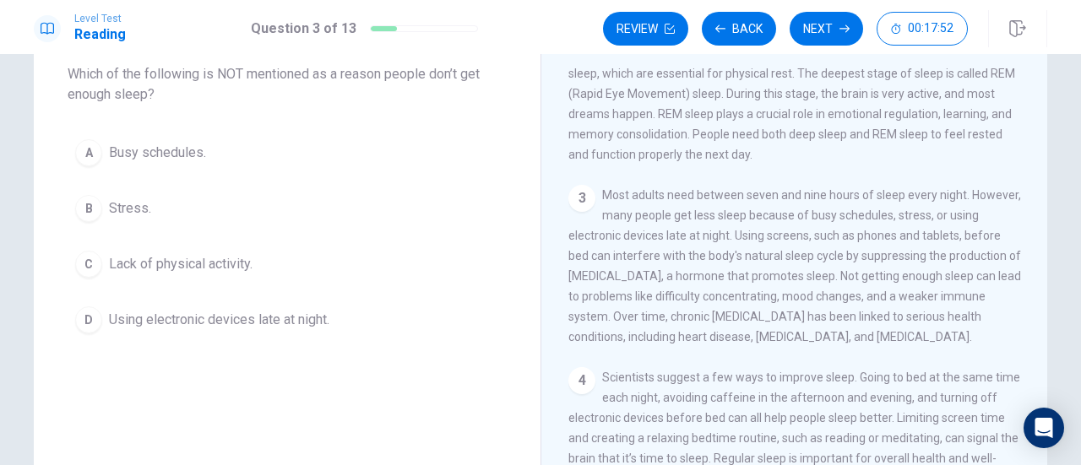
scroll to position [99, 0]
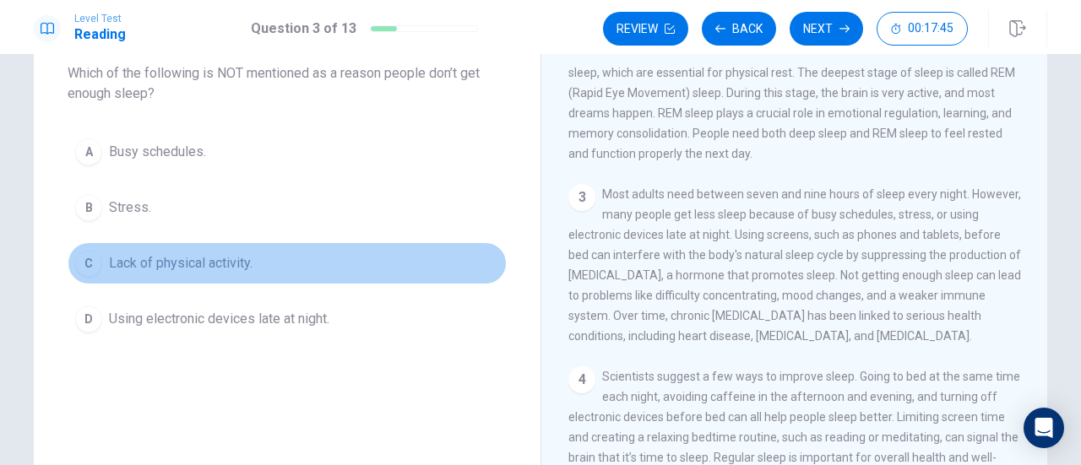
click at [311, 278] on button "C Lack of physical activity." at bounding box center [287, 263] width 439 height 42
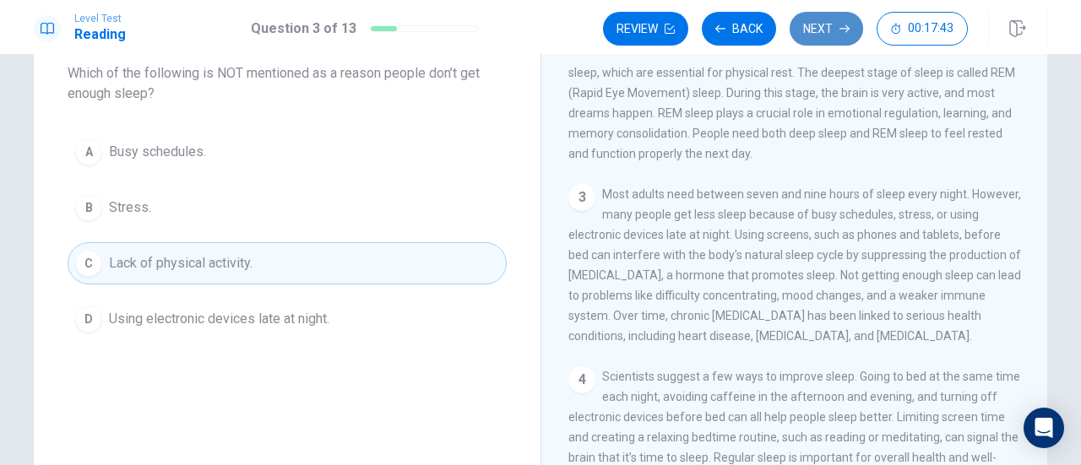
click at [837, 22] on button "Next" at bounding box center [826, 29] width 73 height 34
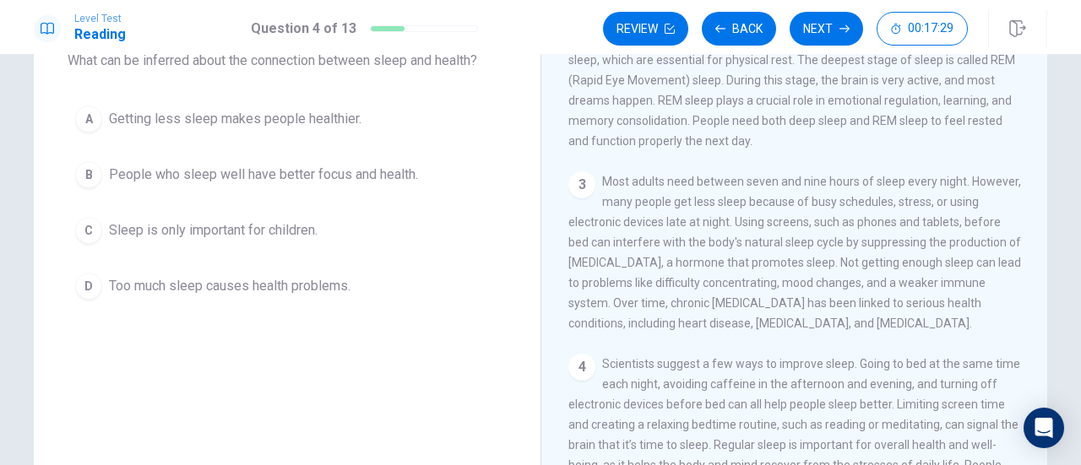
scroll to position [116, 0]
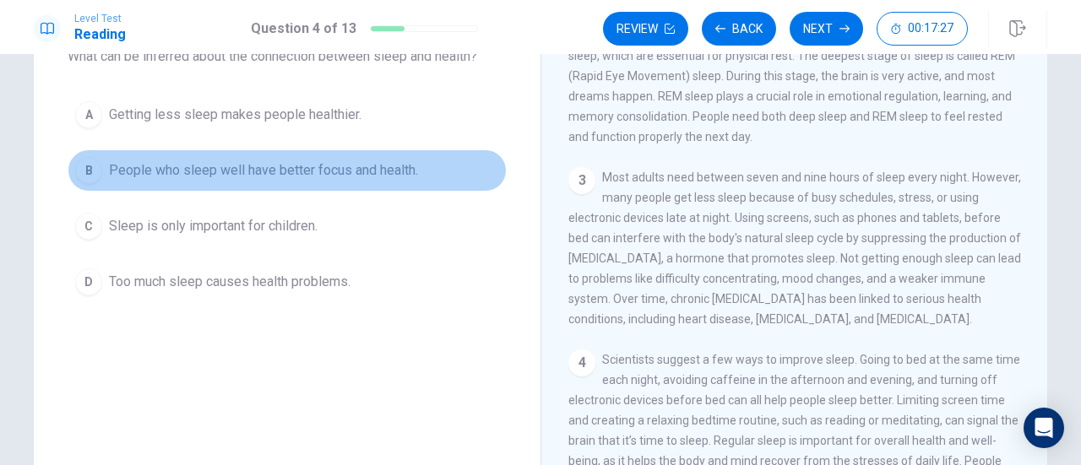
click at [384, 165] on span "People who sleep well have better focus and health." at bounding box center [263, 171] width 309 height 20
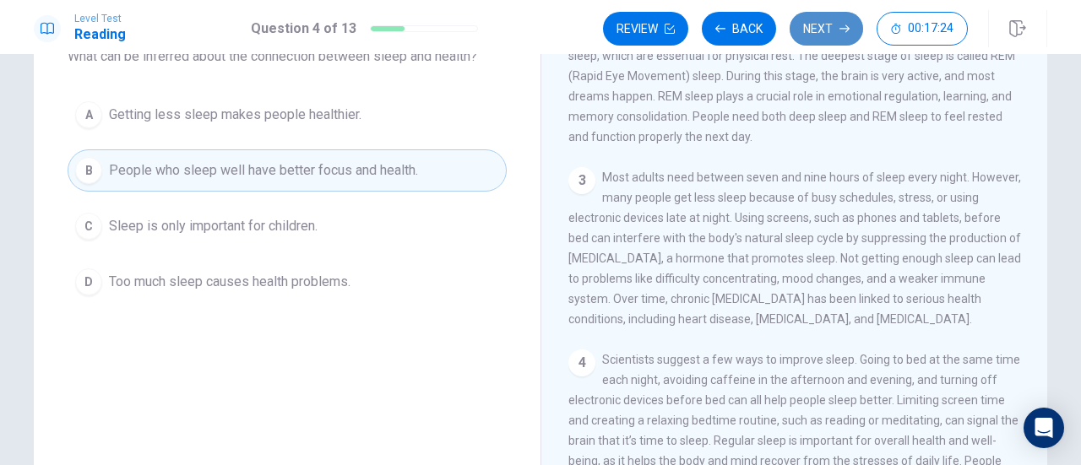
click at [822, 39] on button "Next" at bounding box center [826, 29] width 73 height 34
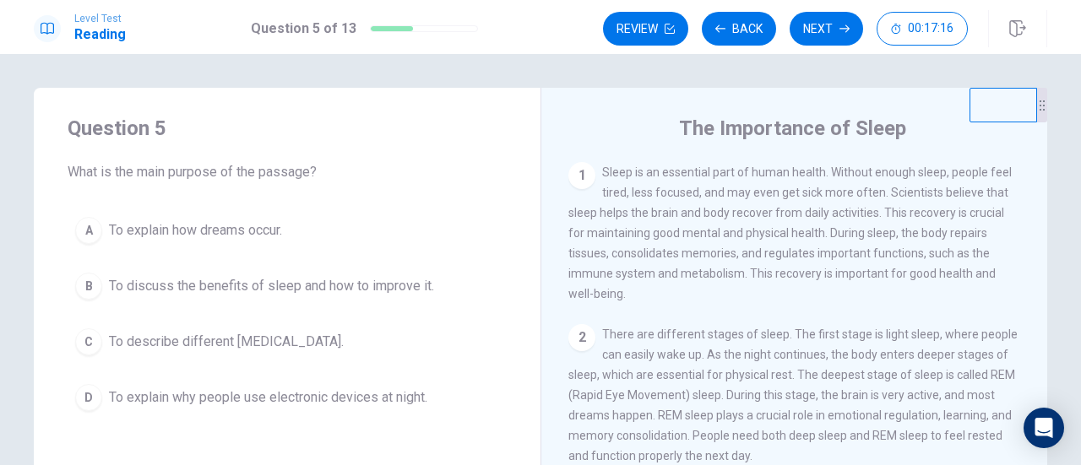
scroll to position [88, 0]
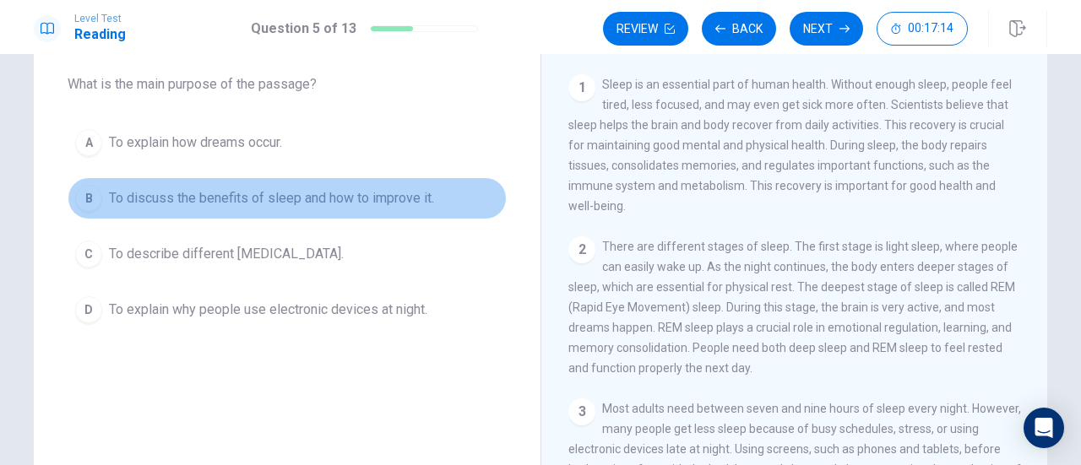
click at [409, 180] on button "B To discuss the benefits of sleep and how to improve it." at bounding box center [287, 198] width 439 height 42
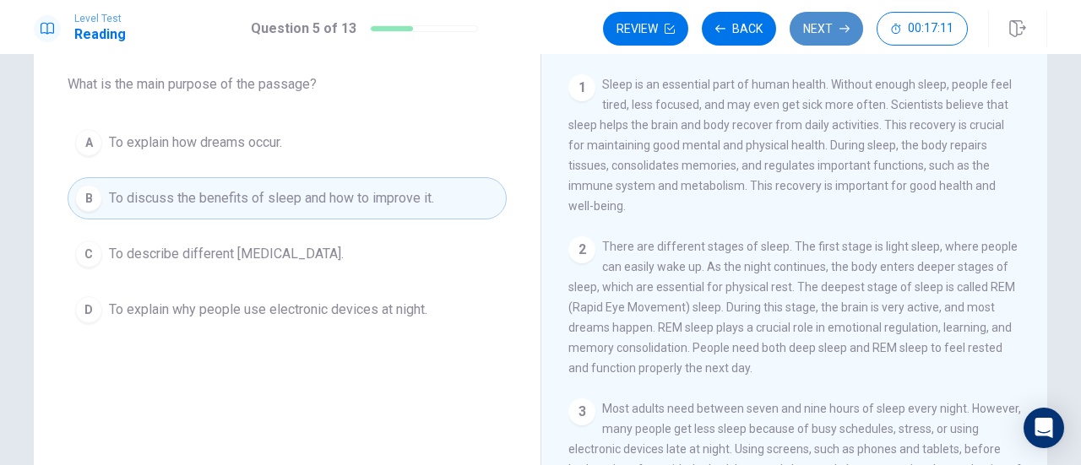
click at [819, 35] on button "Next" at bounding box center [826, 29] width 73 height 34
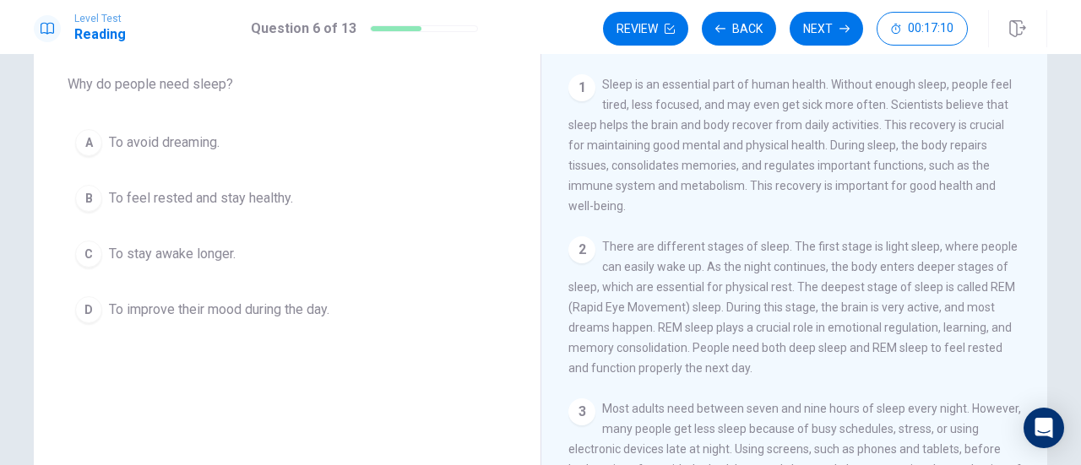
scroll to position [66, 0]
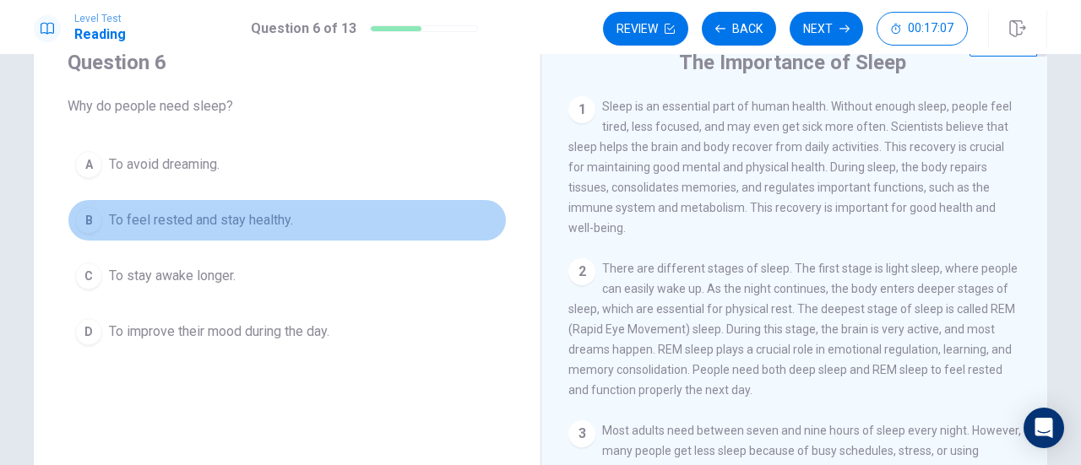
click at [406, 217] on button "B To feel rested and stay healthy." at bounding box center [287, 220] width 439 height 42
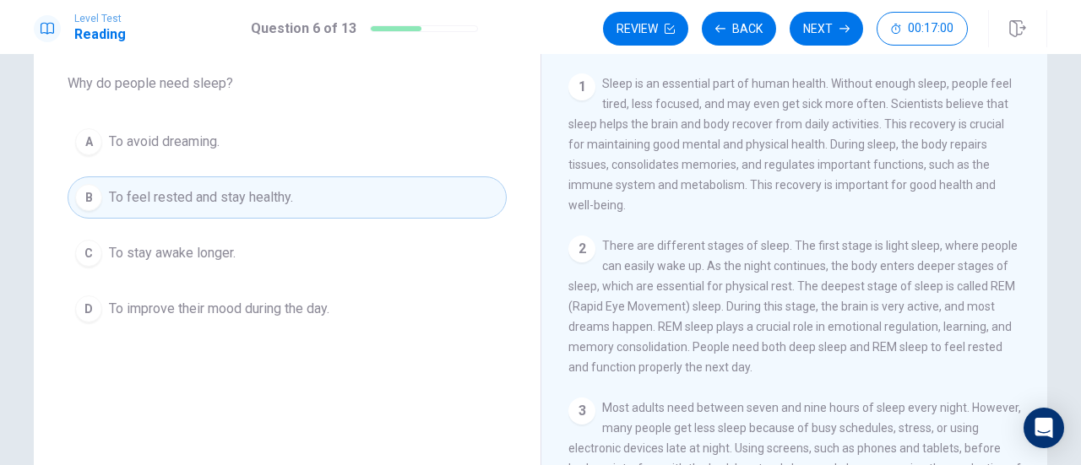
scroll to position [80, 0]
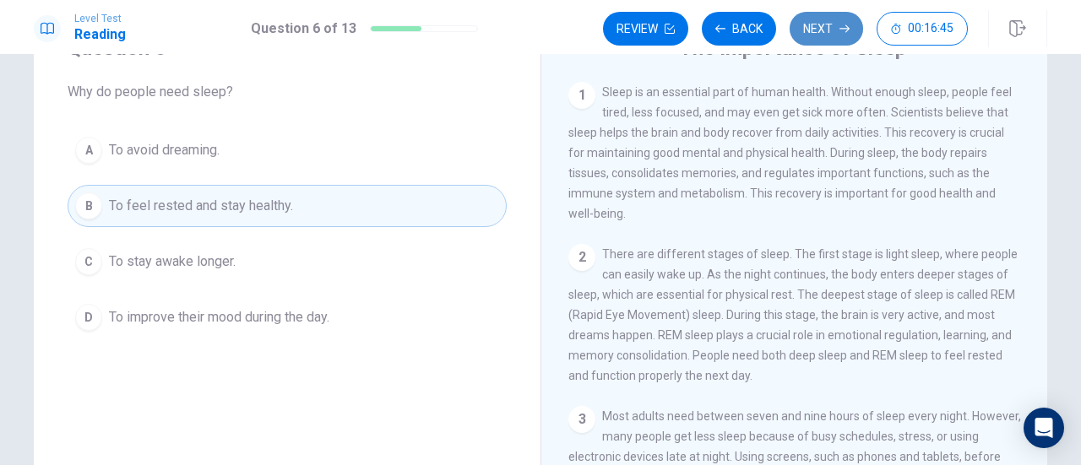
click at [827, 35] on button "Next" at bounding box center [826, 29] width 73 height 34
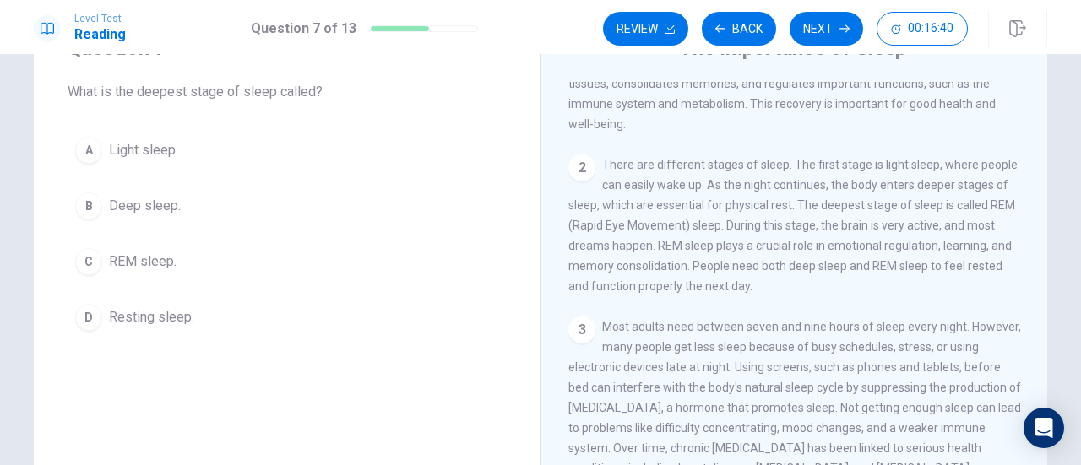
scroll to position [91, 0]
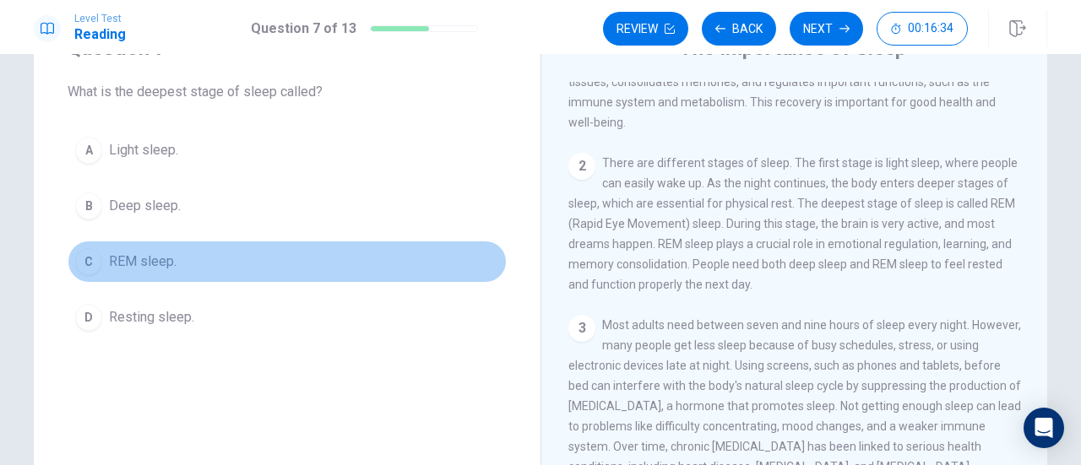
click at [384, 249] on button "C REM sleep." at bounding box center [287, 262] width 439 height 42
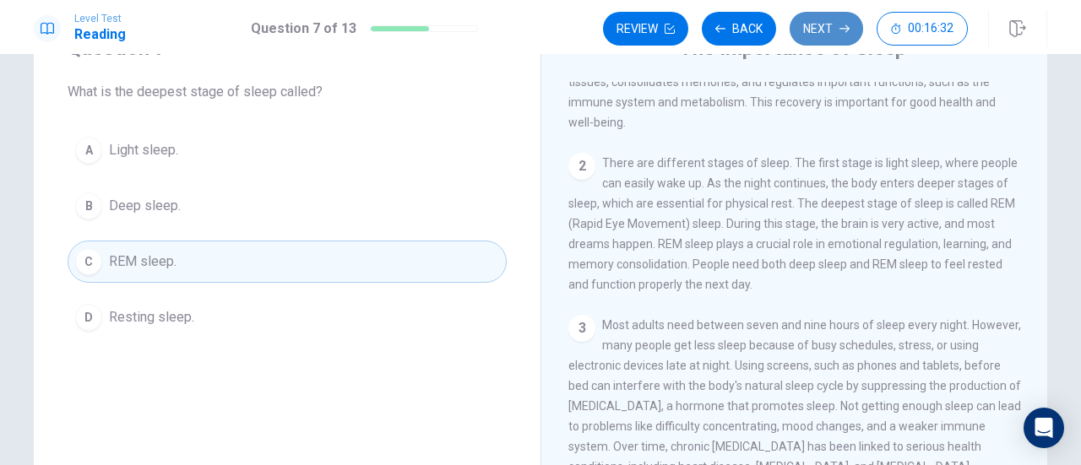
click at [839, 21] on button "Next" at bounding box center [826, 29] width 73 height 34
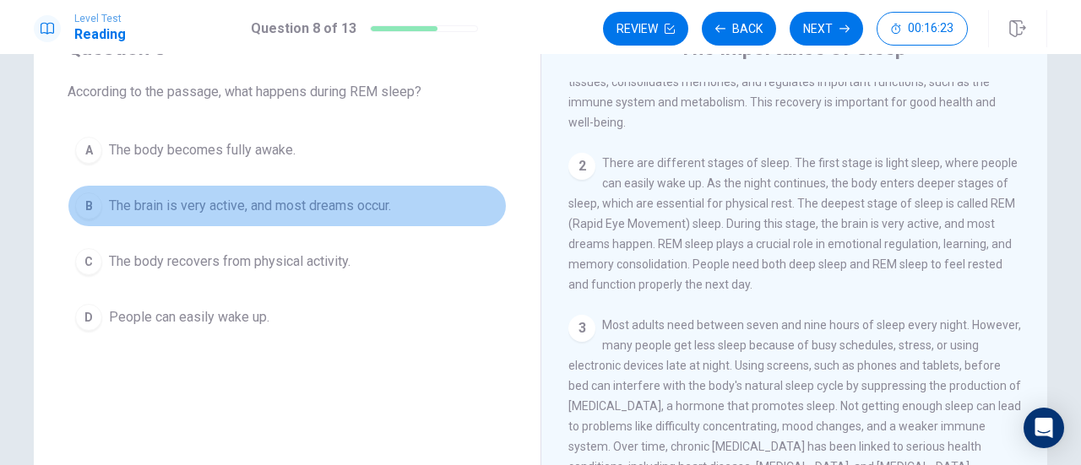
click at [465, 214] on button "B The brain is very active, and most dreams occur." at bounding box center [287, 206] width 439 height 42
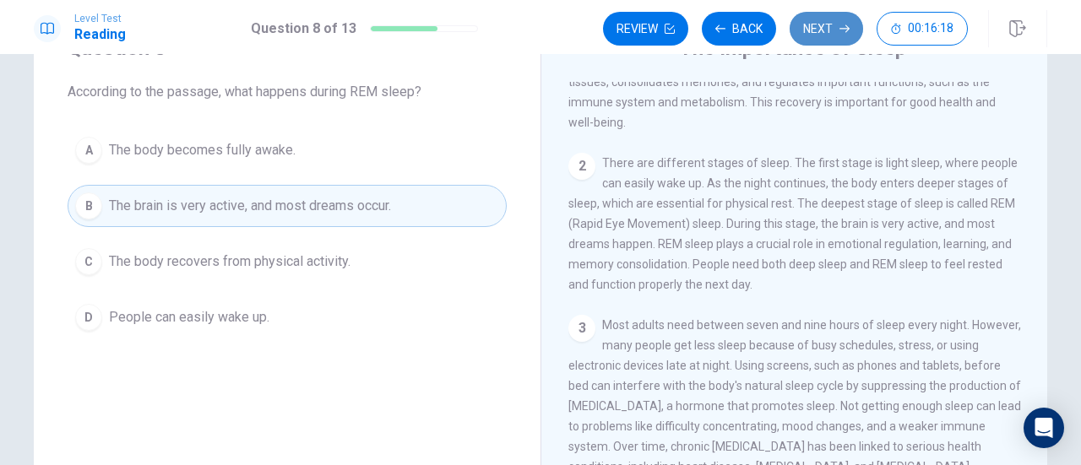
click at [835, 28] on button "Next" at bounding box center [826, 29] width 73 height 34
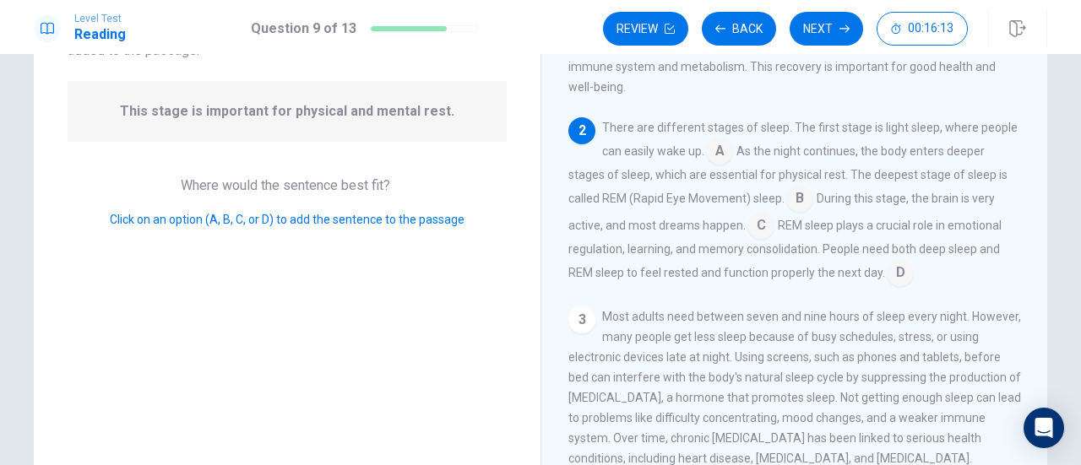
scroll to position [148, 0]
click at [754, 227] on input at bounding box center [761, 225] width 27 height 27
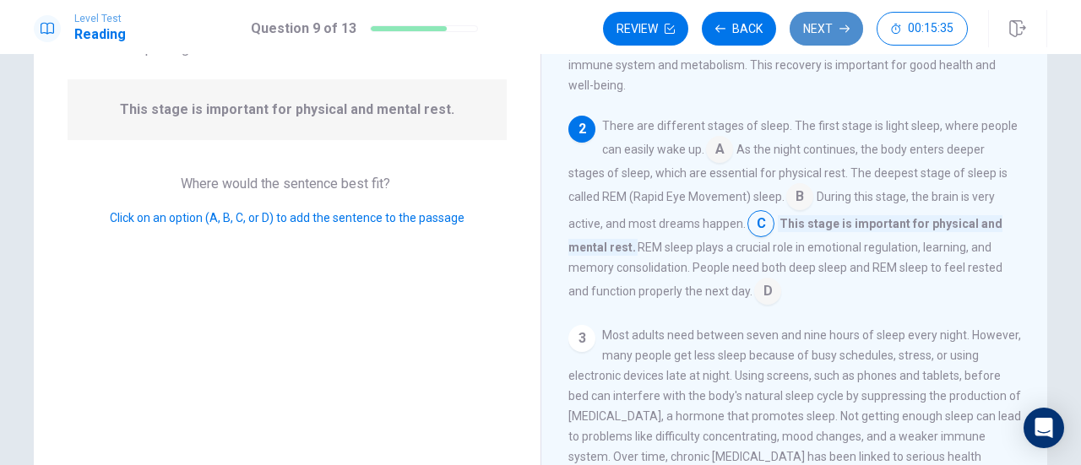
click at [819, 12] on button "Next" at bounding box center [826, 29] width 73 height 34
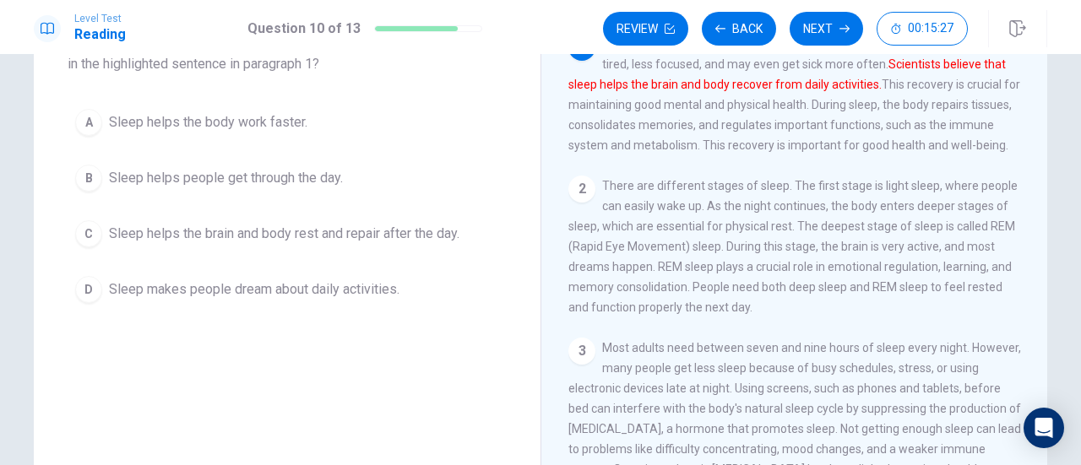
scroll to position [129, 0]
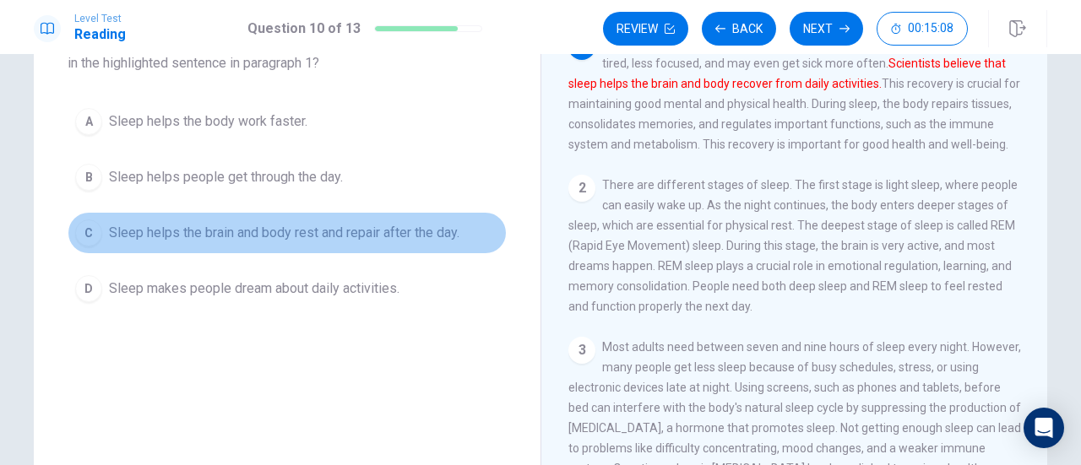
click at [311, 229] on span "Sleep helps the brain and body rest and repair after the day." at bounding box center [284, 233] width 351 height 20
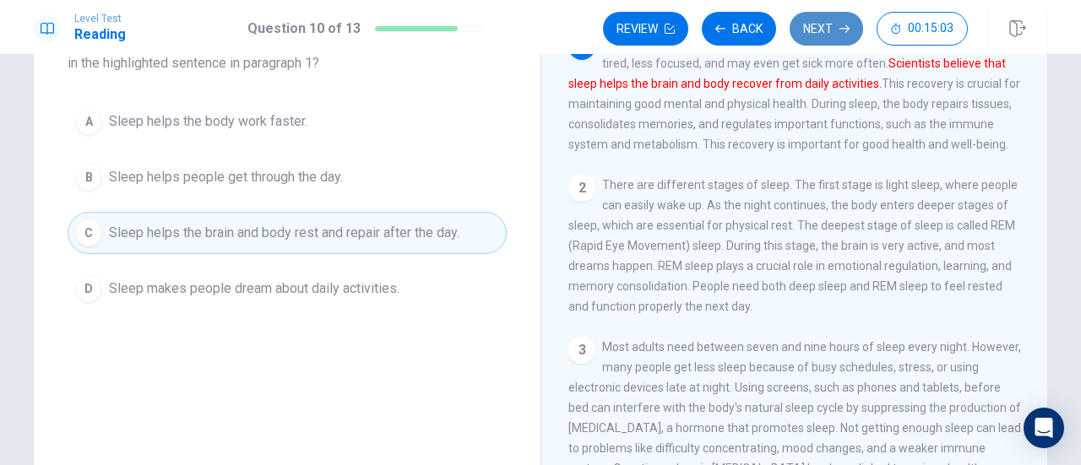
click at [824, 21] on button "Next" at bounding box center [826, 29] width 73 height 34
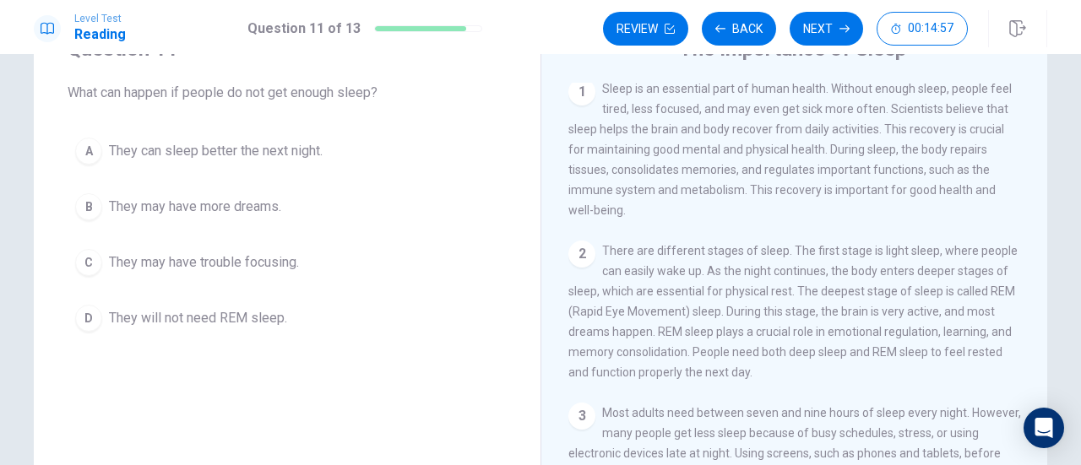
scroll to position [0, 0]
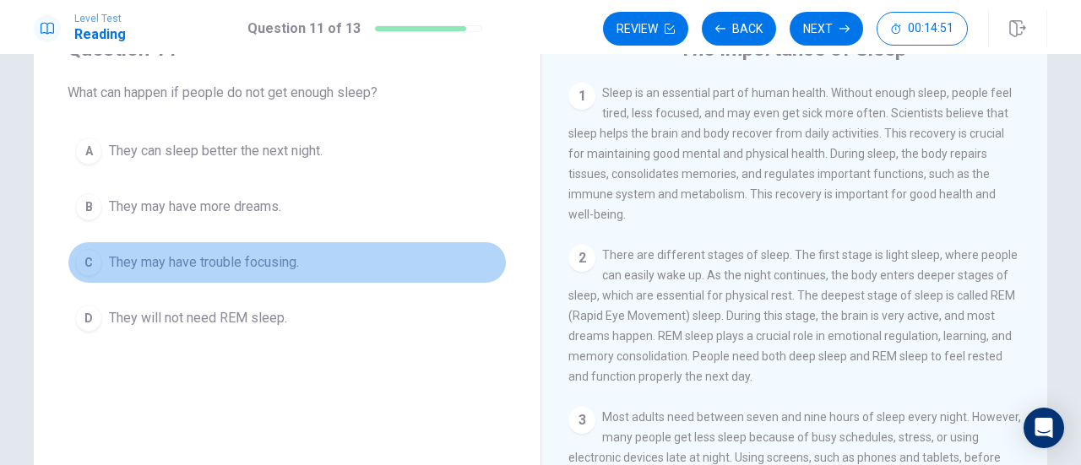
click at [367, 258] on button "C They may have trouble focusing." at bounding box center [287, 263] width 439 height 42
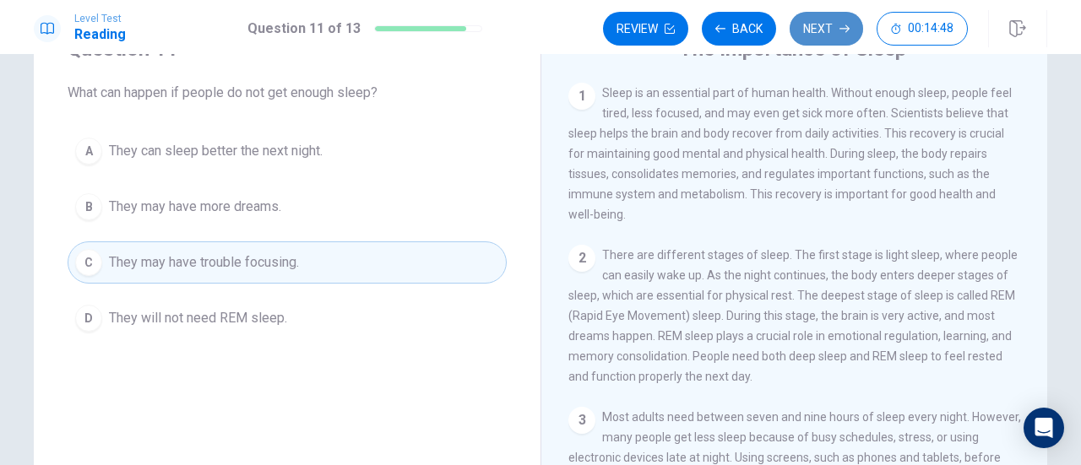
click at [836, 30] on button "Next" at bounding box center [826, 29] width 73 height 34
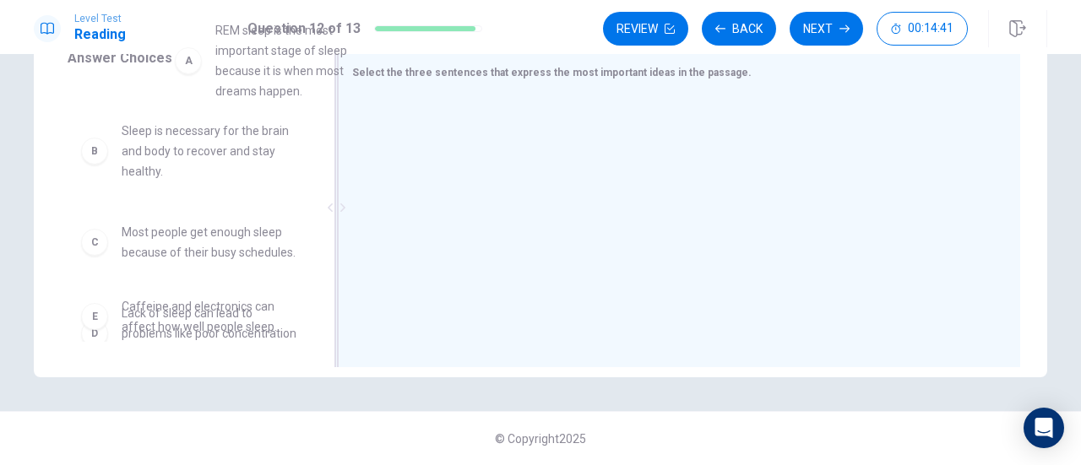
scroll to position [80, 0]
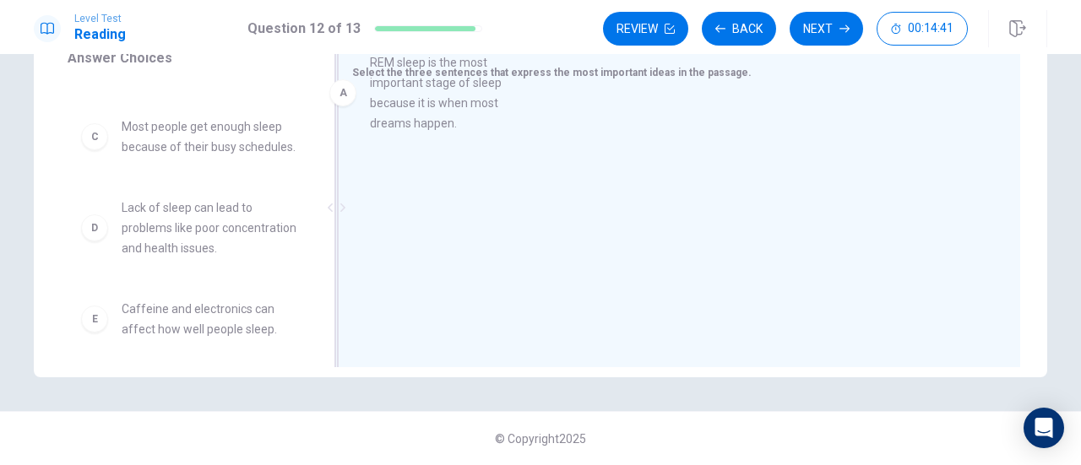
drag, startPoint x: 226, startPoint y: 95, endPoint x: 515, endPoint y: 172, distance: 299.8
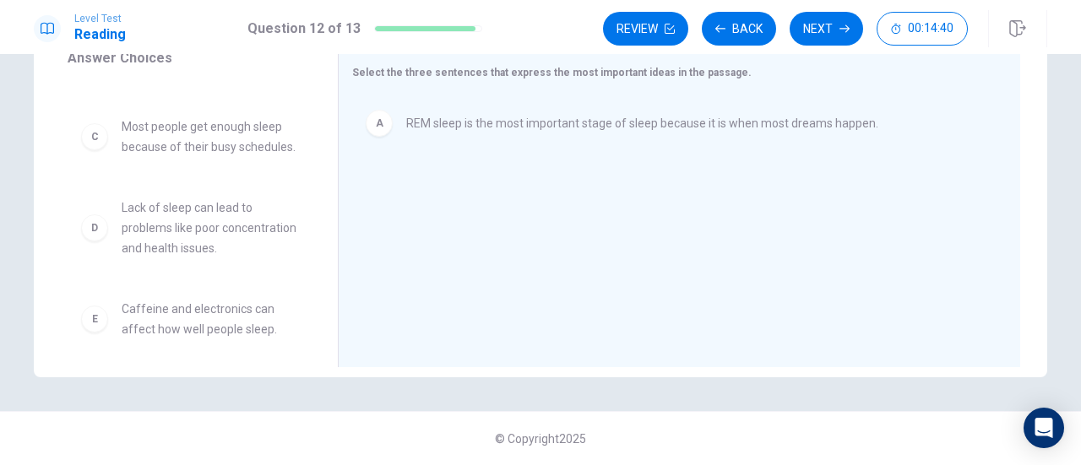
scroll to position [0, 0]
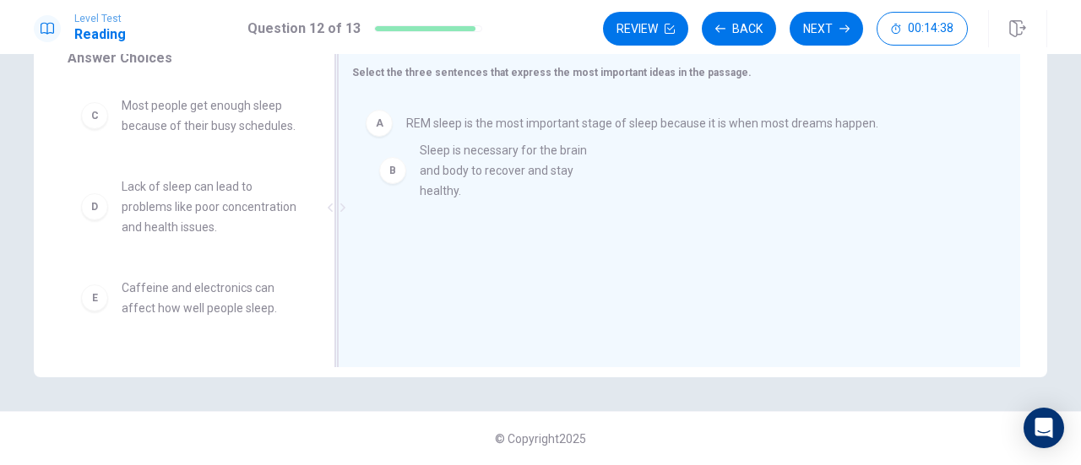
drag, startPoint x: 218, startPoint y: 134, endPoint x: 529, endPoint y: 179, distance: 314.1
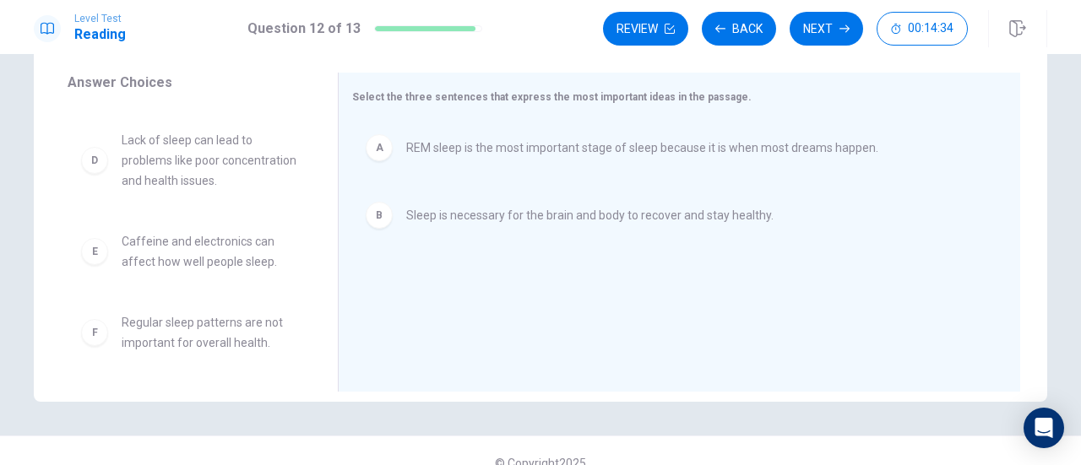
scroll to position [88, 0]
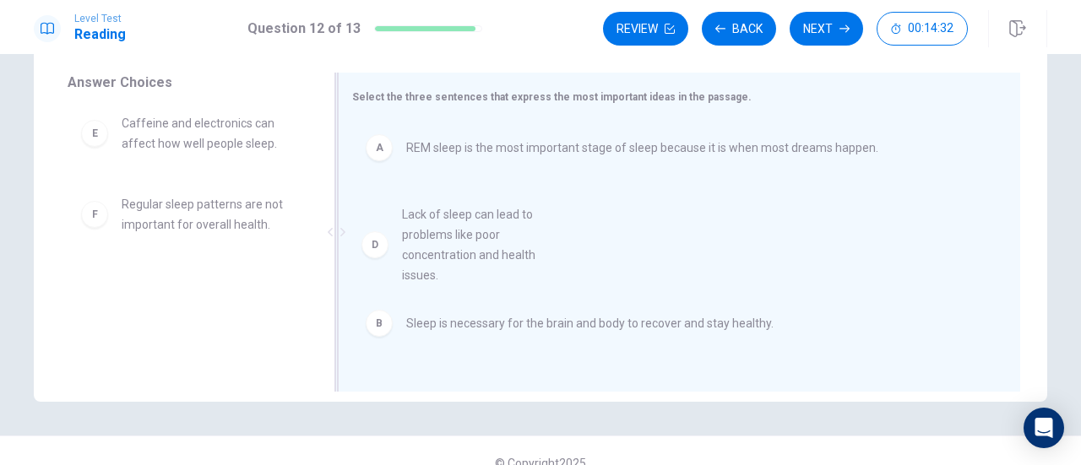
drag, startPoint x: 224, startPoint y: 212, endPoint x: 519, endPoint y: 288, distance: 304.5
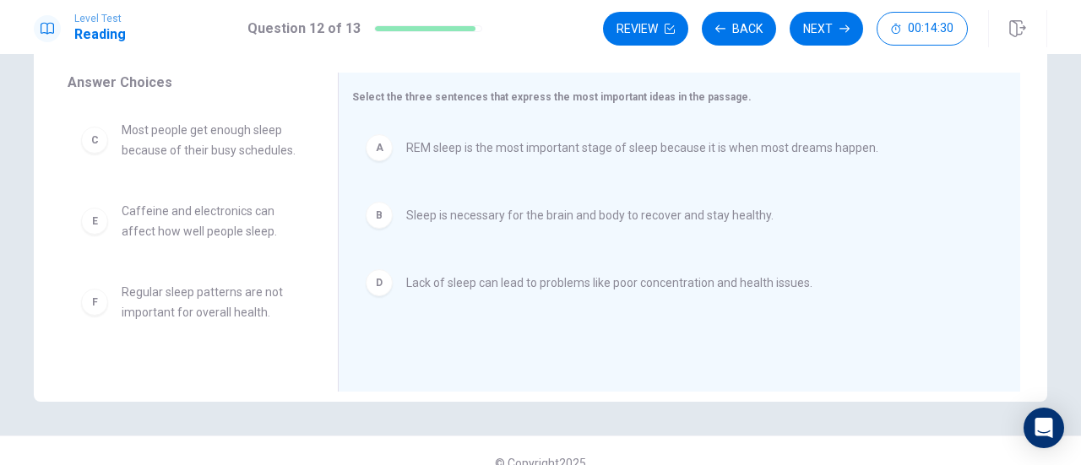
scroll to position [297, 0]
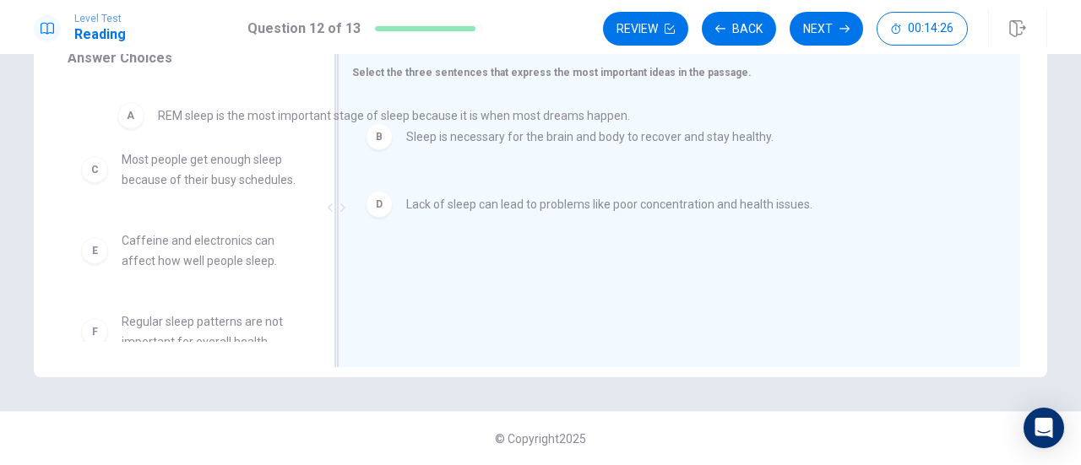
drag, startPoint x: 490, startPoint y: 147, endPoint x: 209, endPoint y: 133, distance: 281.7
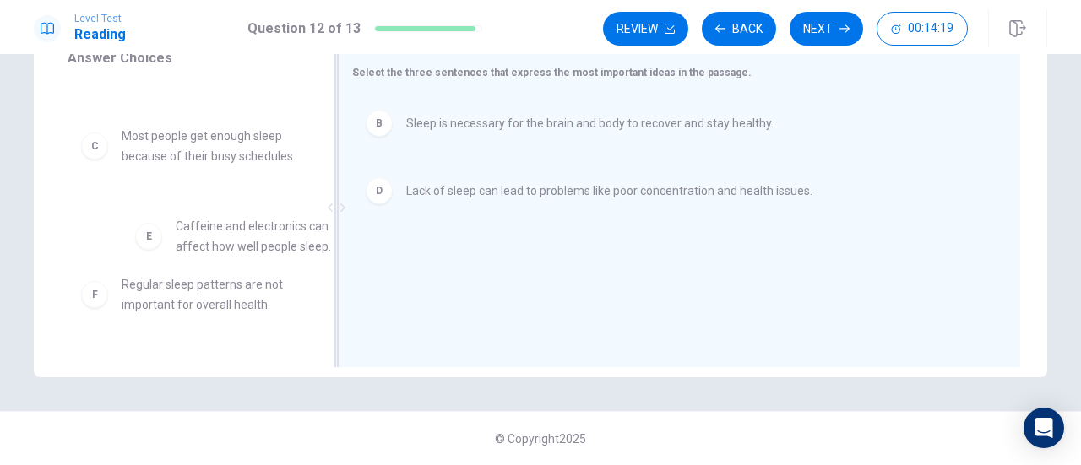
scroll to position [87, 0]
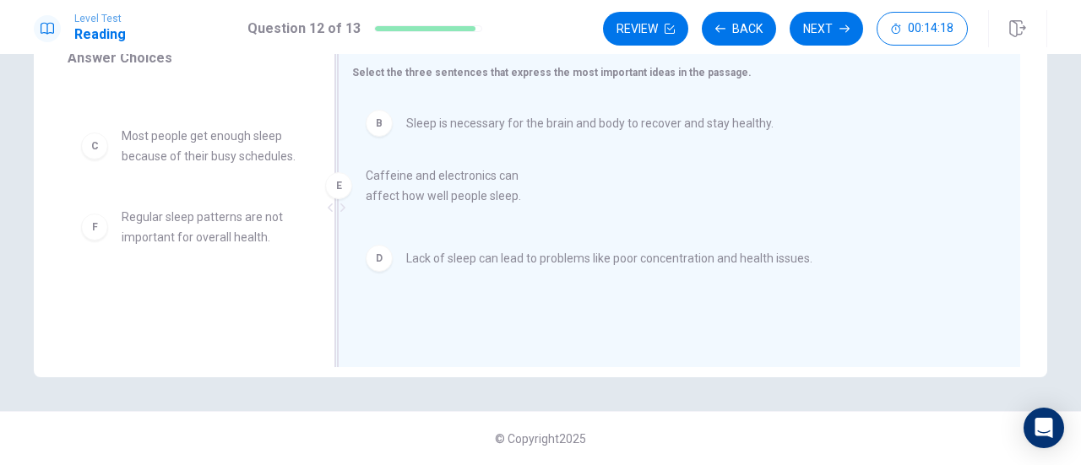
drag, startPoint x: 221, startPoint y: 280, endPoint x: 488, endPoint y: 202, distance: 278.0
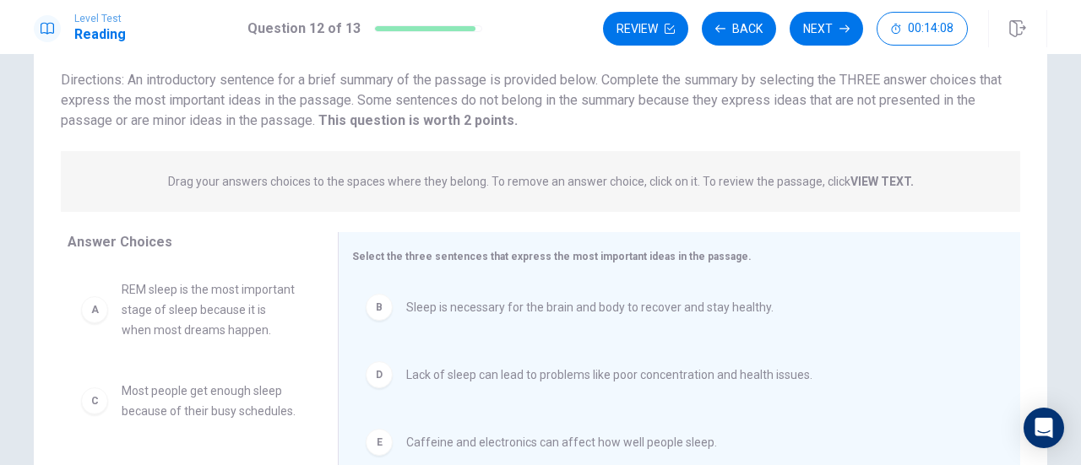
scroll to position [107, 0]
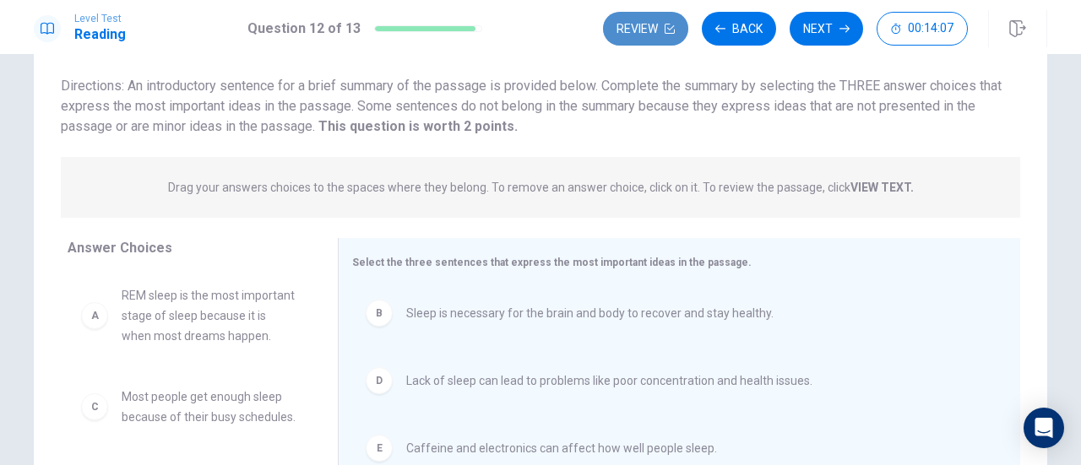
click at [632, 24] on button "Review" at bounding box center [645, 29] width 85 height 34
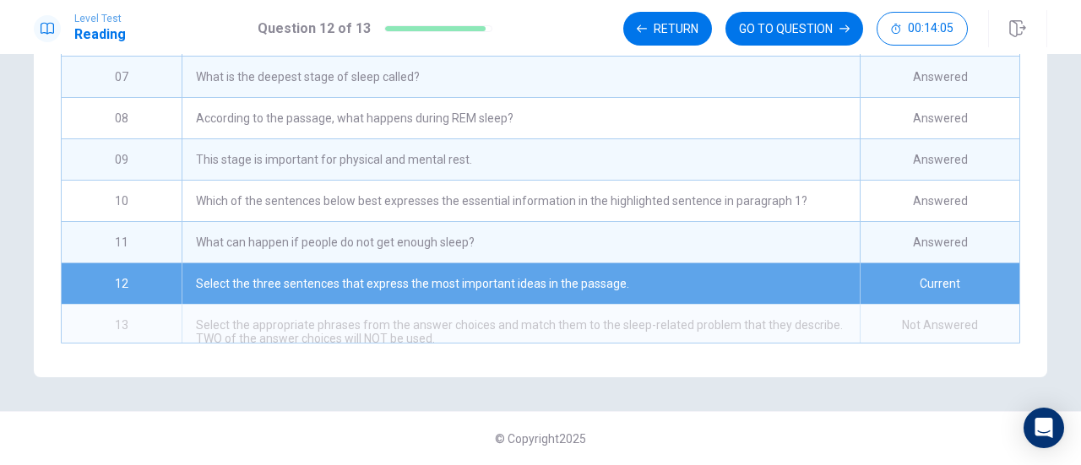
scroll to position [177, 0]
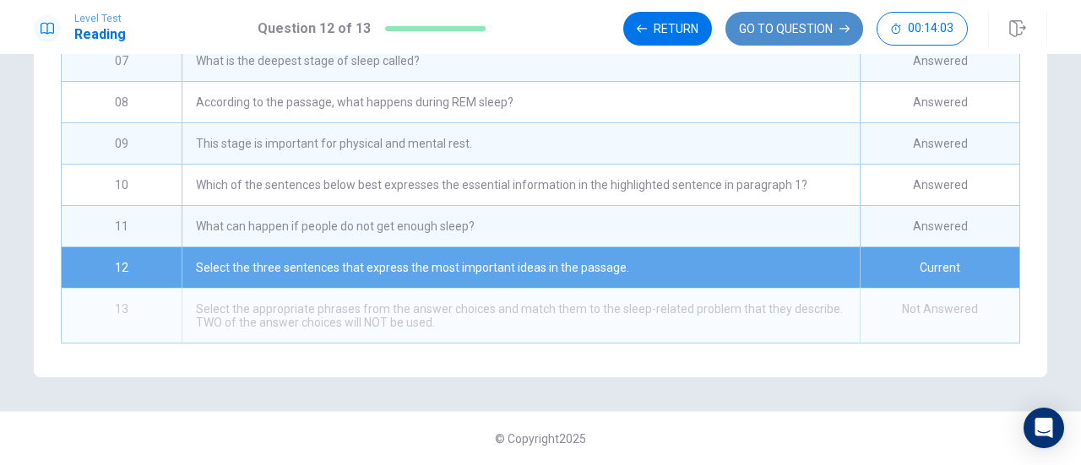
click at [797, 21] on button "GO TO QUESTION" at bounding box center [795, 29] width 138 height 34
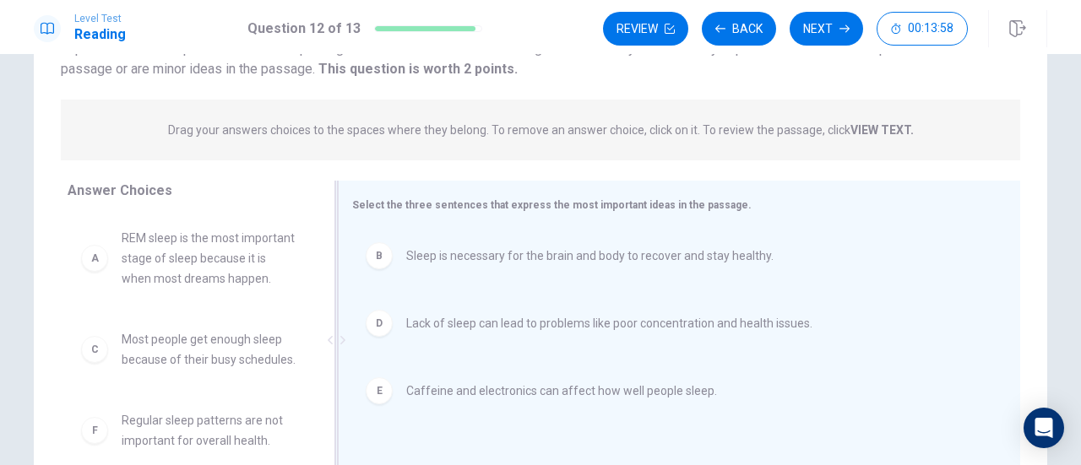
scroll to position [170, 0]
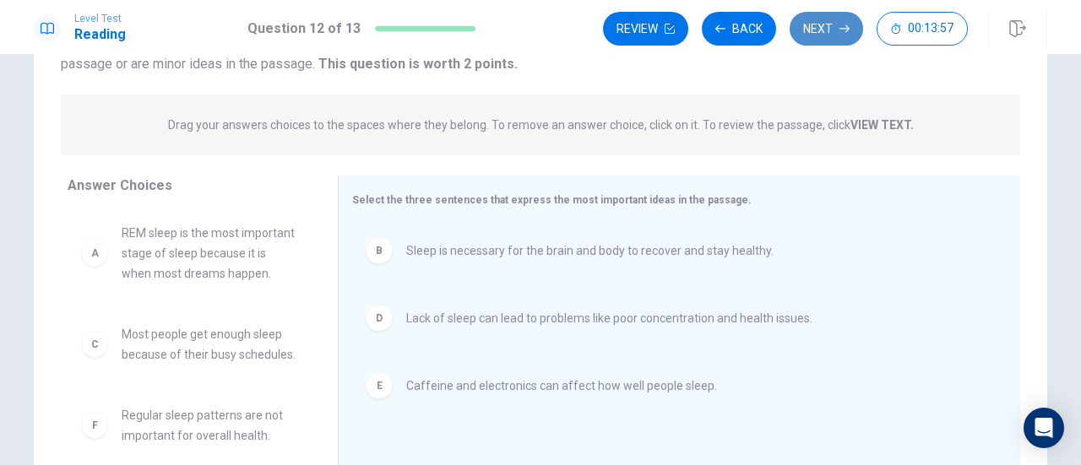
click at [841, 30] on icon "button" at bounding box center [845, 29] width 10 height 10
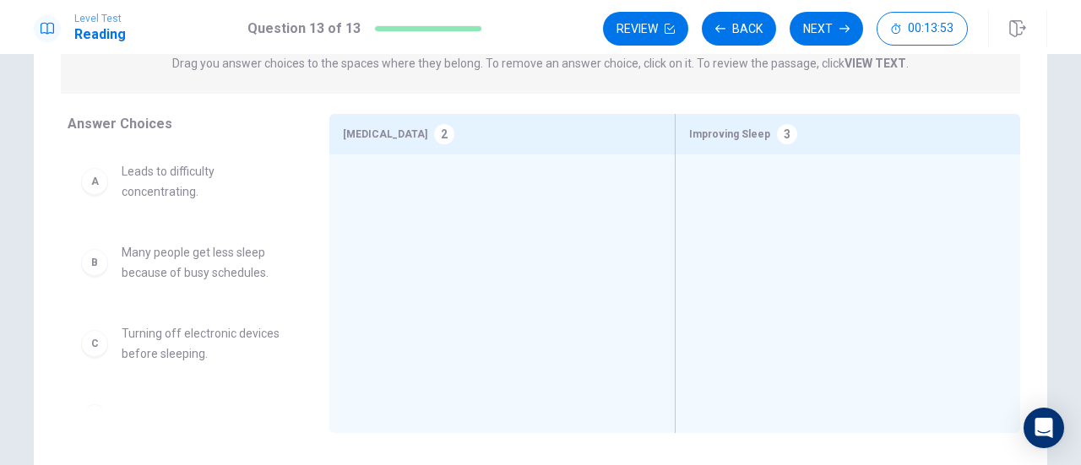
scroll to position [239, 0]
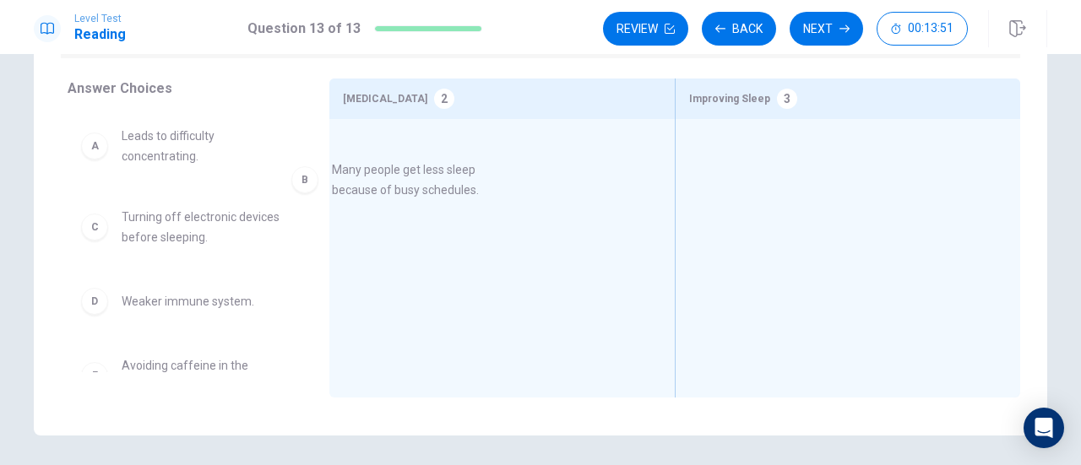
drag, startPoint x: 225, startPoint y: 250, endPoint x: 444, endPoint y: 202, distance: 224.8
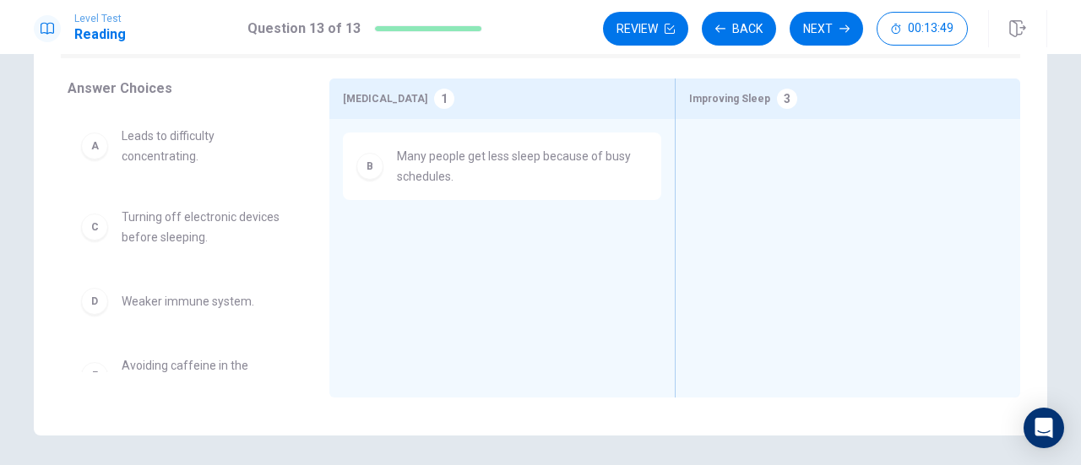
click at [161, 174] on div "A Leads to difficulty concentrating." at bounding box center [185, 146] width 235 height 68
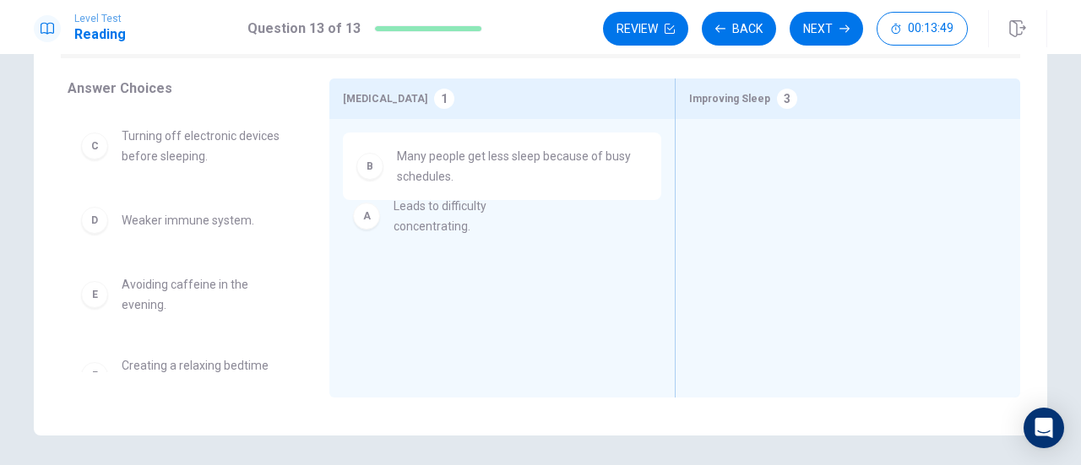
drag, startPoint x: 161, startPoint y: 174, endPoint x: 449, endPoint y: 246, distance: 296.9
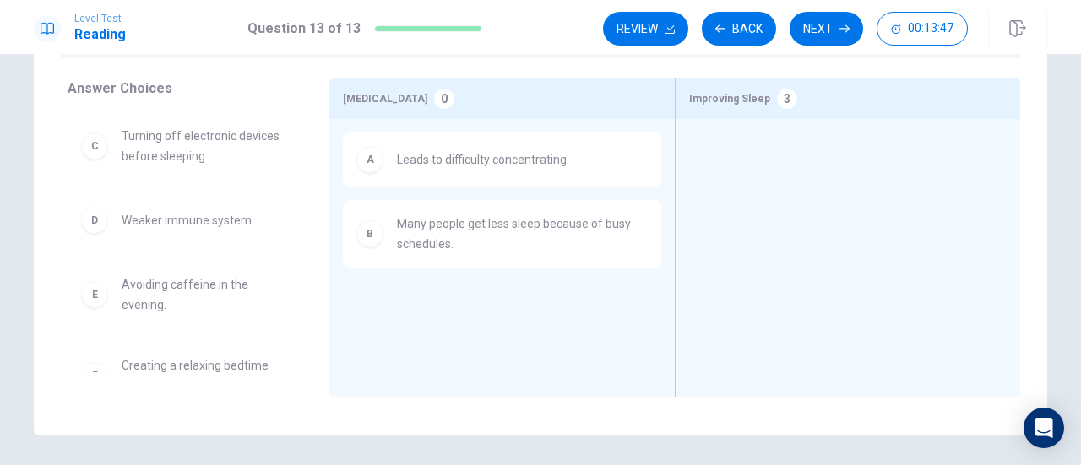
scroll to position [41, 0]
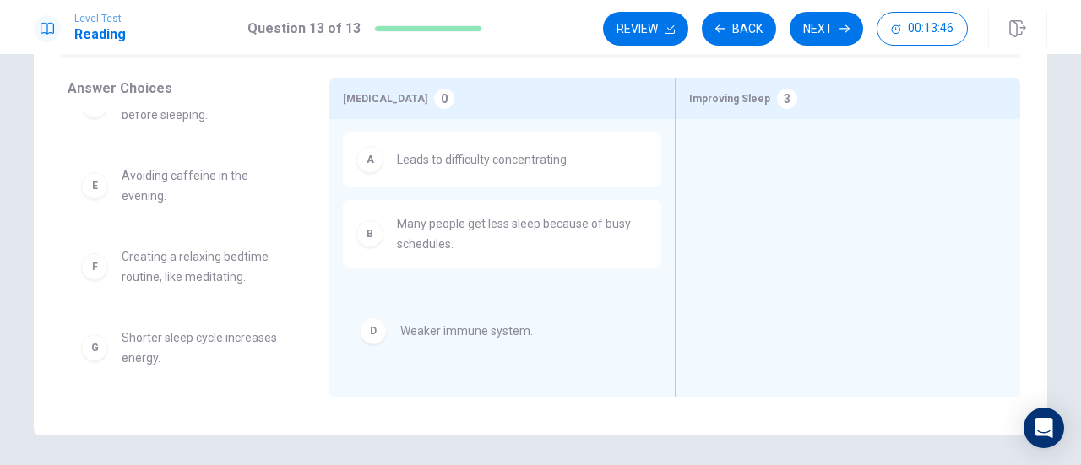
drag, startPoint x: 228, startPoint y: 193, endPoint x: 527, endPoint y: 344, distance: 334.7
drag, startPoint x: 226, startPoint y: 184, endPoint x: 528, endPoint y: 312, distance: 327.4
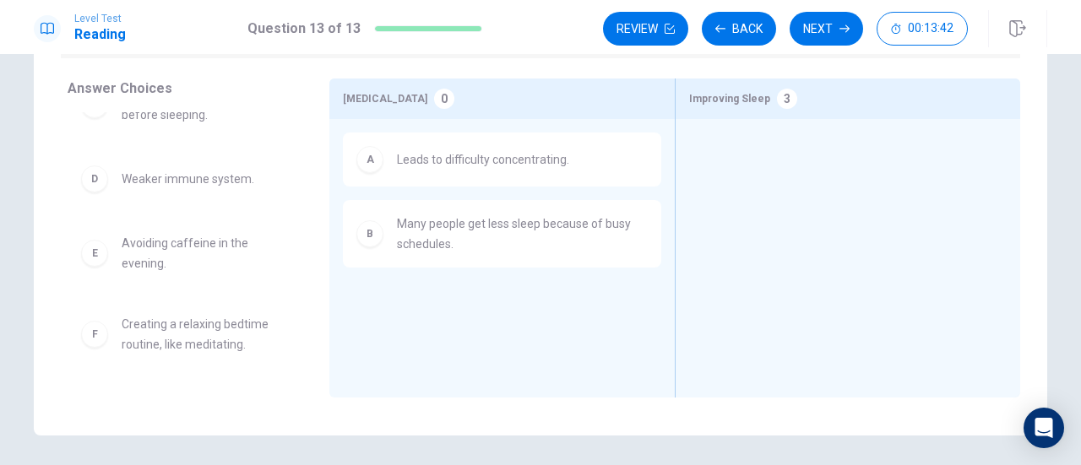
click at [453, 161] on span "Leads to difficulty concentrating." at bounding box center [483, 160] width 172 height 20
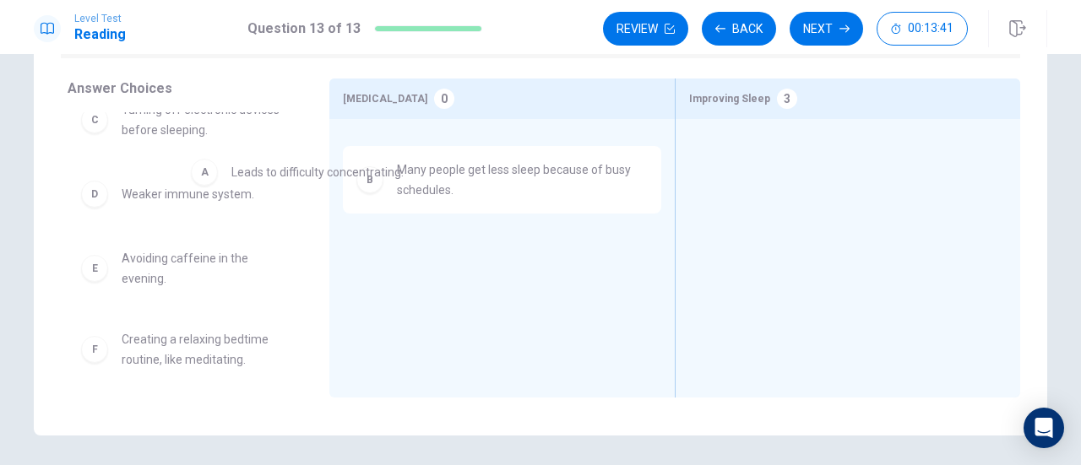
drag, startPoint x: 453, startPoint y: 161, endPoint x: 222, endPoint y: 163, distance: 230.6
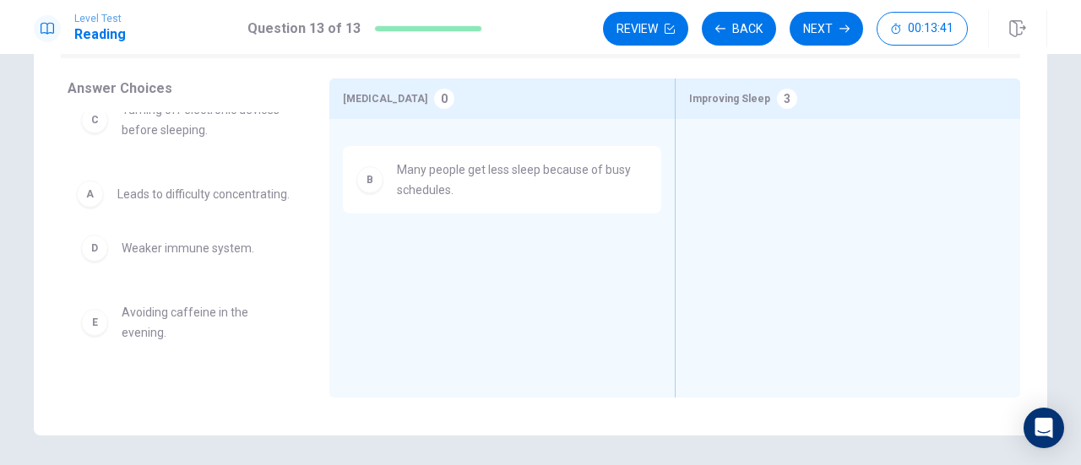
scroll to position [26, 0]
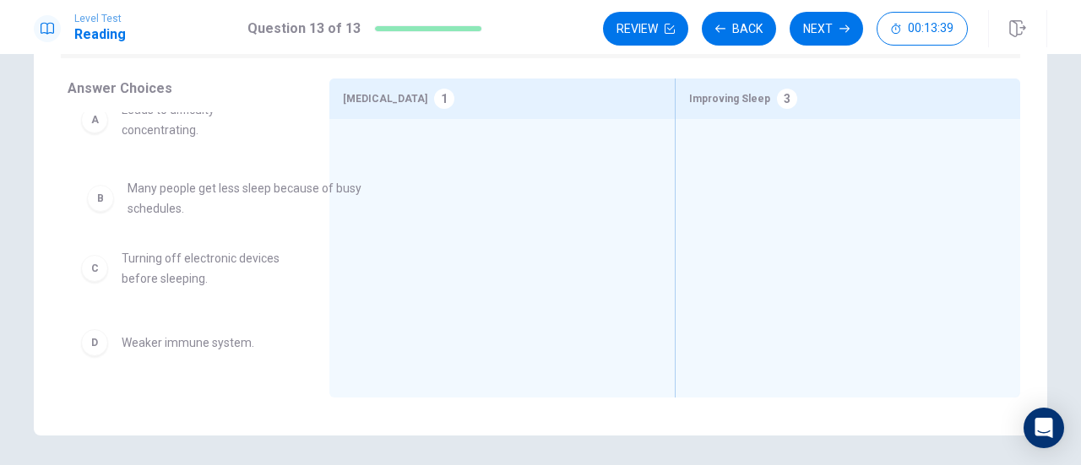
drag, startPoint x: 468, startPoint y: 150, endPoint x: 188, endPoint y: 187, distance: 282.1
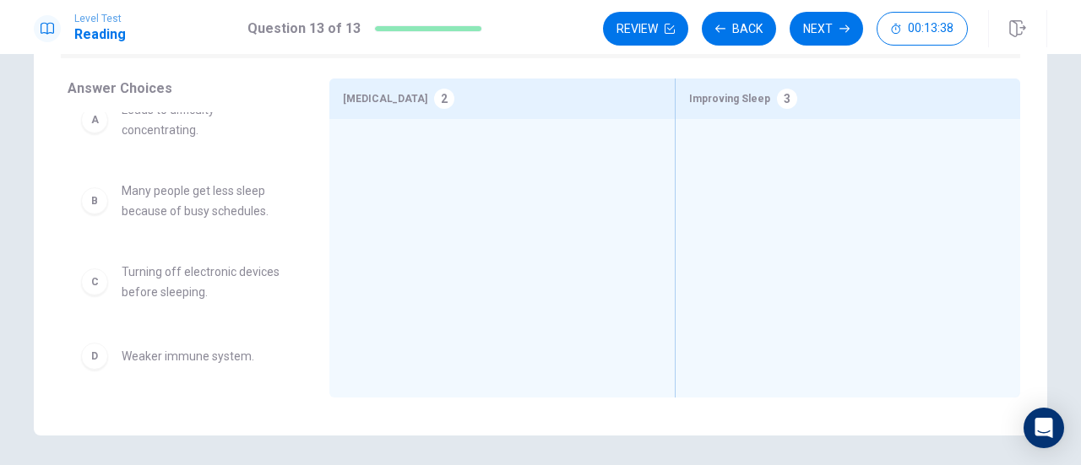
scroll to position [0, 0]
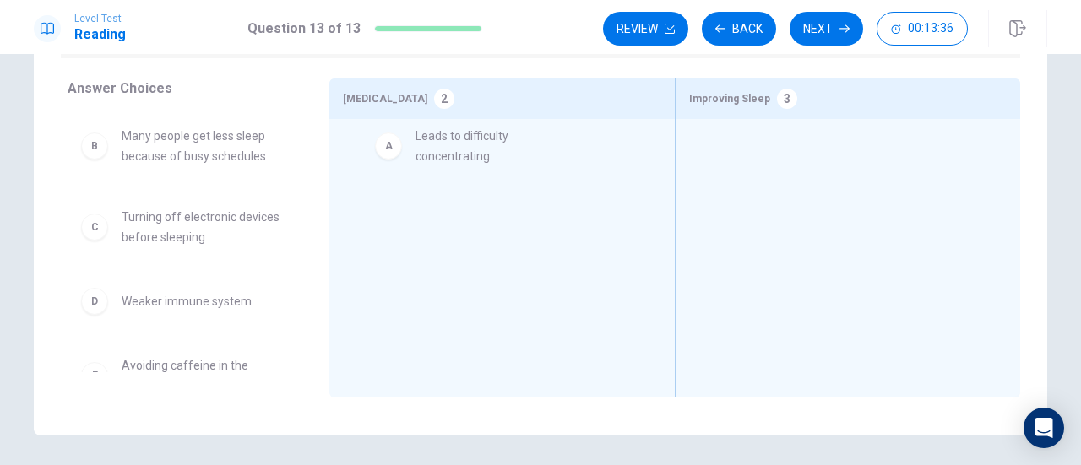
drag, startPoint x: 201, startPoint y: 158, endPoint x: 560, endPoint y: 151, distance: 359.1
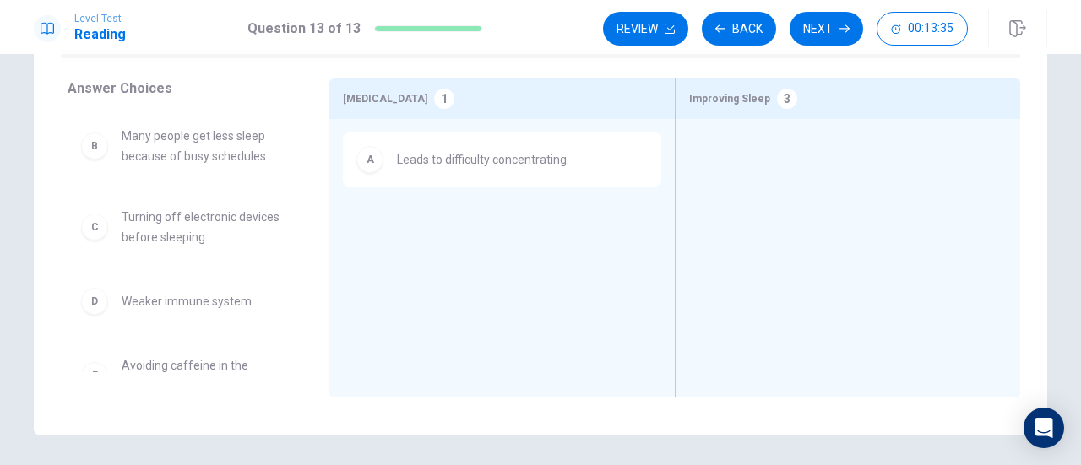
scroll to position [51, 0]
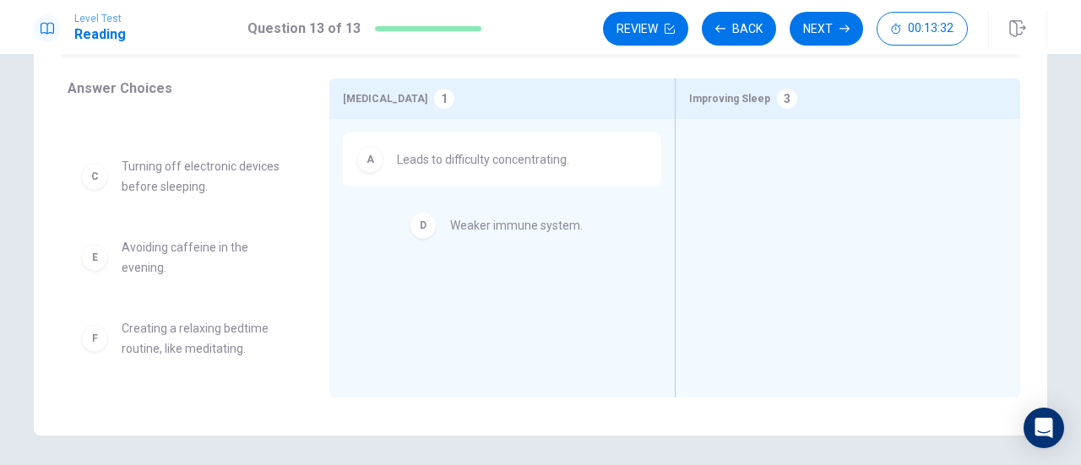
drag, startPoint x: 221, startPoint y: 264, endPoint x: 564, endPoint y: 237, distance: 344.1
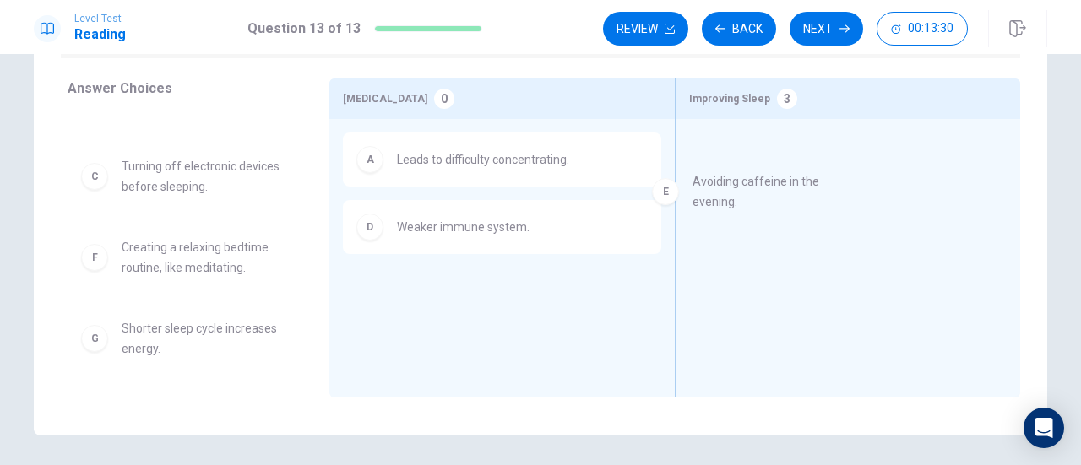
drag, startPoint x: 199, startPoint y: 263, endPoint x: 787, endPoint y: 186, distance: 592.9
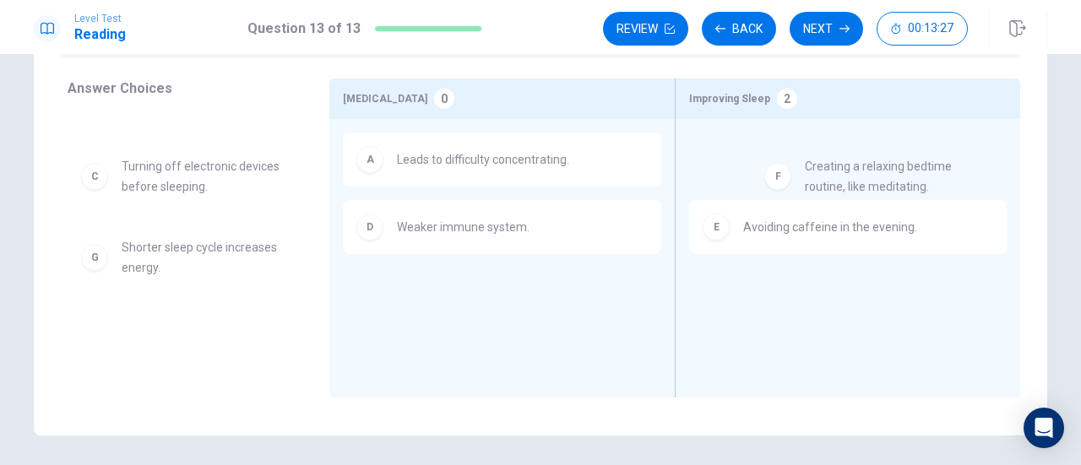
drag, startPoint x: 213, startPoint y: 277, endPoint x: 904, endPoint y: 197, distance: 695.6
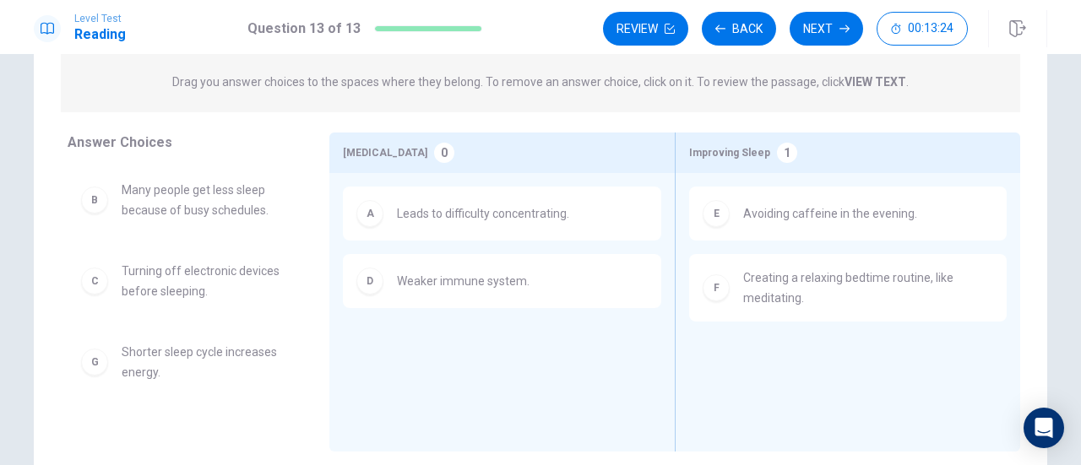
scroll to position [198, 0]
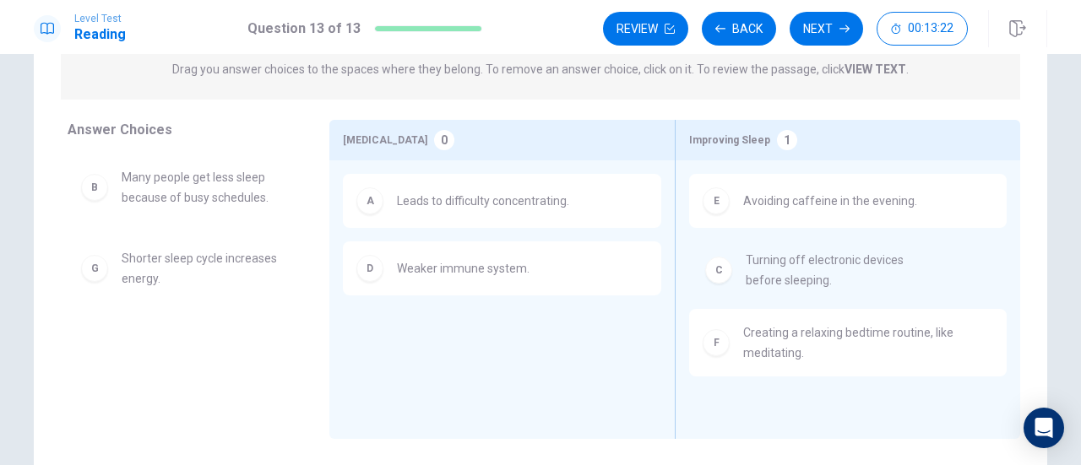
drag, startPoint x: 177, startPoint y: 298, endPoint x: 823, endPoint y: 300, distance: 645.4
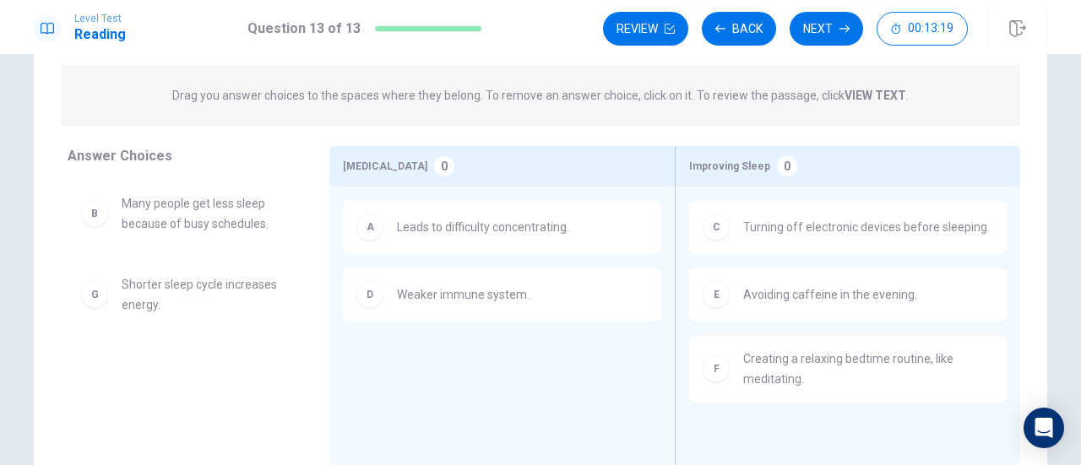
scroll to position [172, 0]
click at [848, 28] on icon "button" at bounding box center [845, 29] width 10 height 8
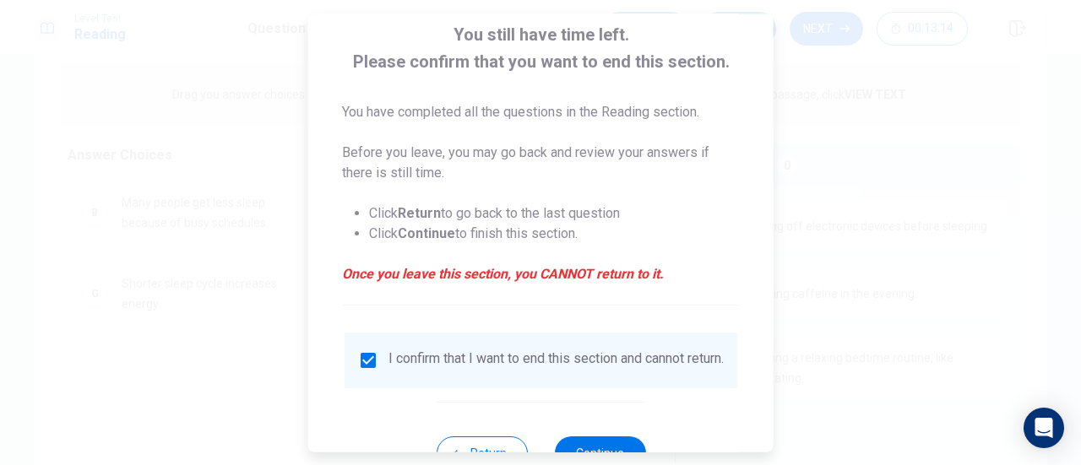
scroll to position [164, 0]
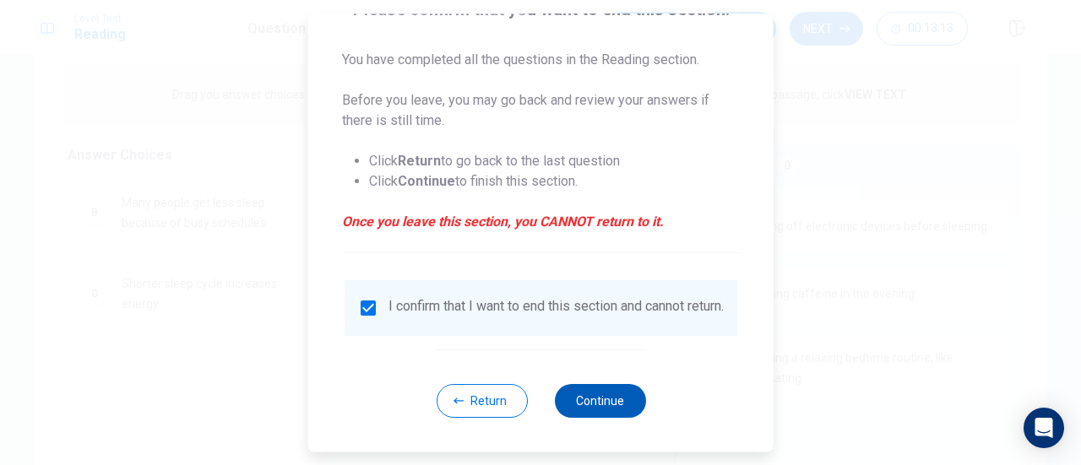
click at [569, 402] on button "Continue" at bounding box center [599, 401] width 91 height 34
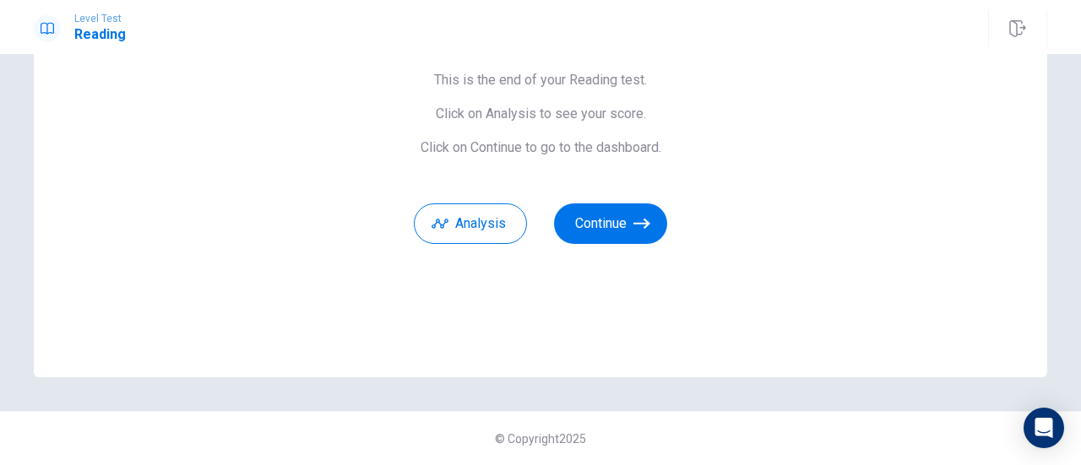
scroll to position [149, 0]
click at [596, 220] on button "Continue" at bounding box center [610, 224] width 113 height 41
